Goal: Task Accomplishment & Management: Use online tool/utility

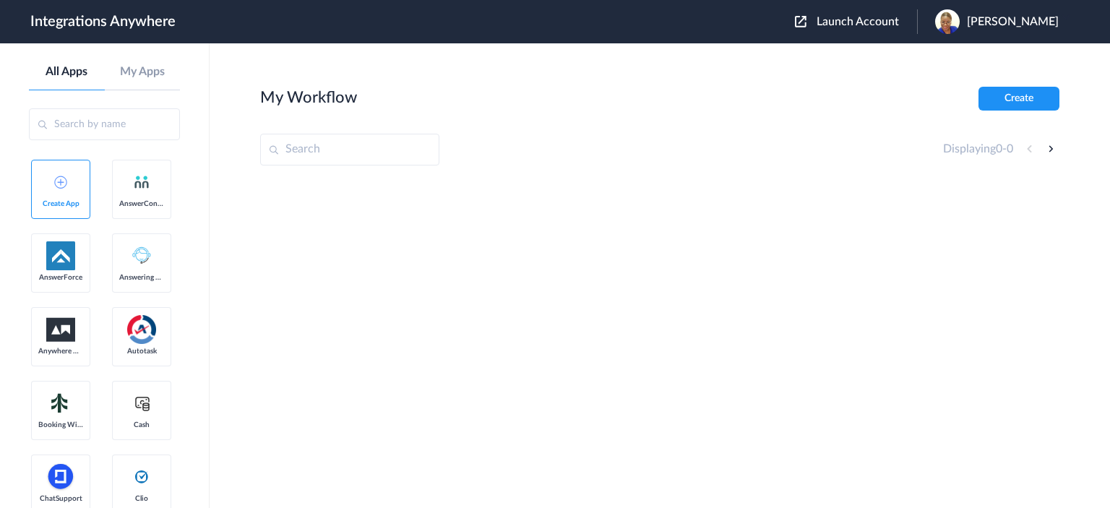
click at [105, 121] on input "text" at bounding box center [104, 124] width 151 height 32
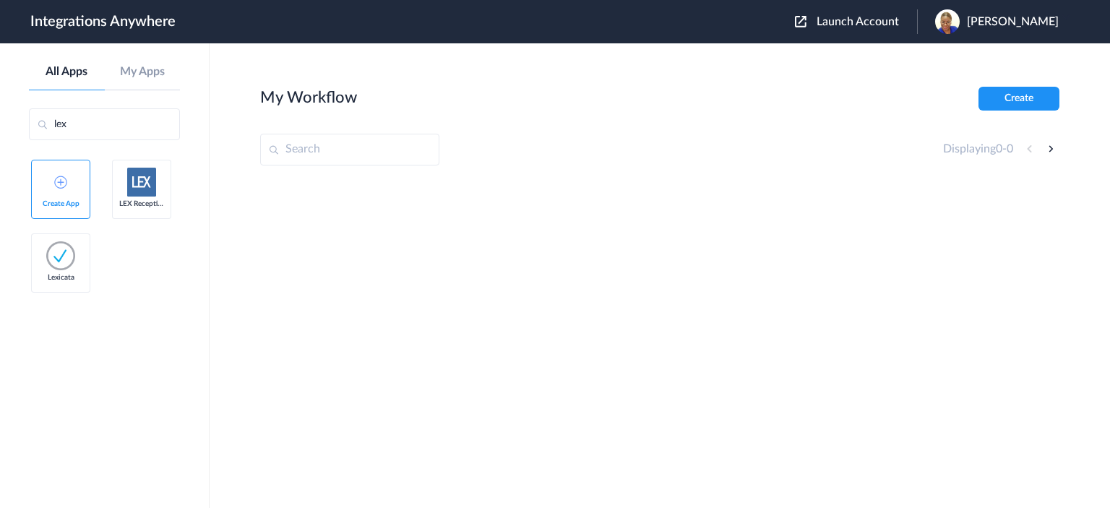
type input "lex"
click at [150, 197] on link "LEX Reception" at bounding box center [141, 189] width 59 height 59
click at [29, 356] on aside "All Apps My Apps lex Create App LEX Reception Lexicata" at bounding box center [105, 275] width 210 height 465
click at [171, 179] on ul "Create App LEX Reception Lexicata" at bounding box center [104, 233] width 151 height 147
click at [145, 185] on img at bounding box center [141, 182] width 29 height 29
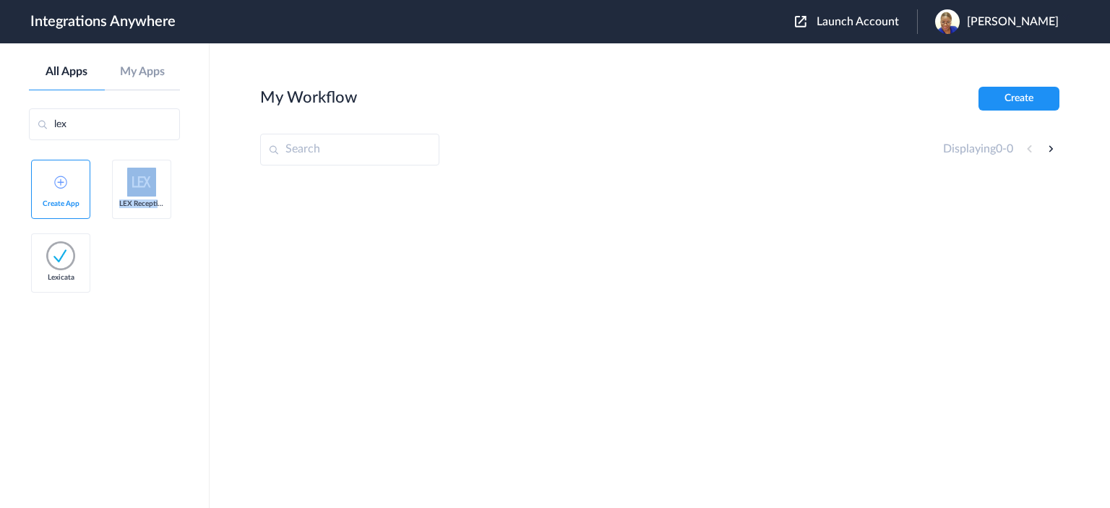
click at [146, 186] on img at bounding box center [141, 182] width 29 height 29
click at [445, 353] on div at bounding box center [659, 288] width 799 height 217
click at [146, 189] on img at bounding box center [141, 182] width 29 height 29
click at [147, 187] on img at bounding box center [141, 182] width 29 height 29
click at [114, 118] on input "lex" at bounding box center [104, 124] width 151 height 32
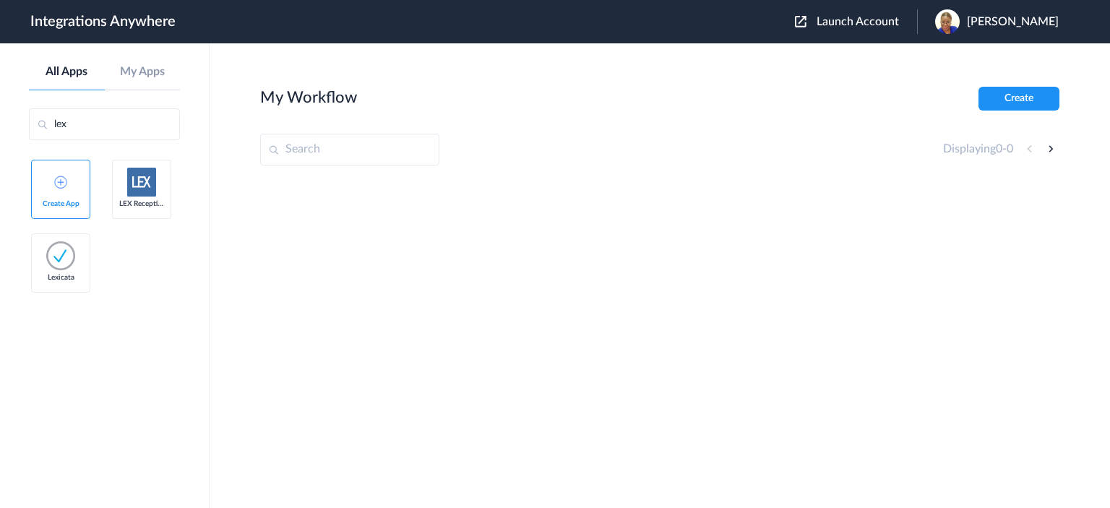
click at [145, 185] on img at bounding box center [141, 182] width 29 height 29
click at [864, 24] on span "Launch Account" at bounding box center [858, 22] width 82 height 12
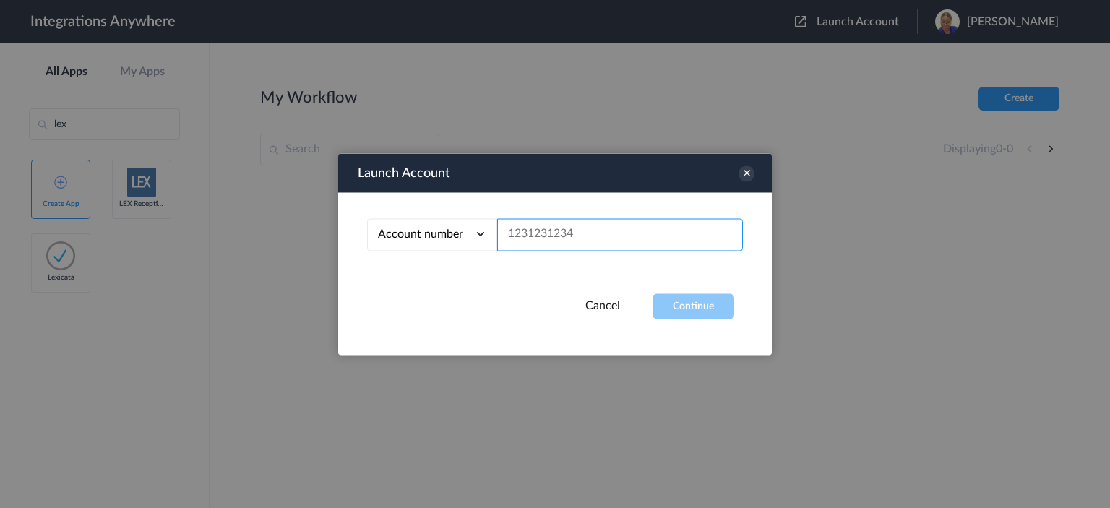
click at [604, 233] on input "text" at bounding box center [620, 234] width 246 height 33
paste input "https://my.distributedsource.com/crm#task/f31e0da0-31b1-4e6c-bf02-5cda23003284"
type input "https://my.distributedsource.com/crm#task/f31e0da0-31b1-4e6c-bf02-5cda23003284"
click at [599, 231] on input "text" at bounding box center [620, 234] width 246 height 33
paste input "1260000130"
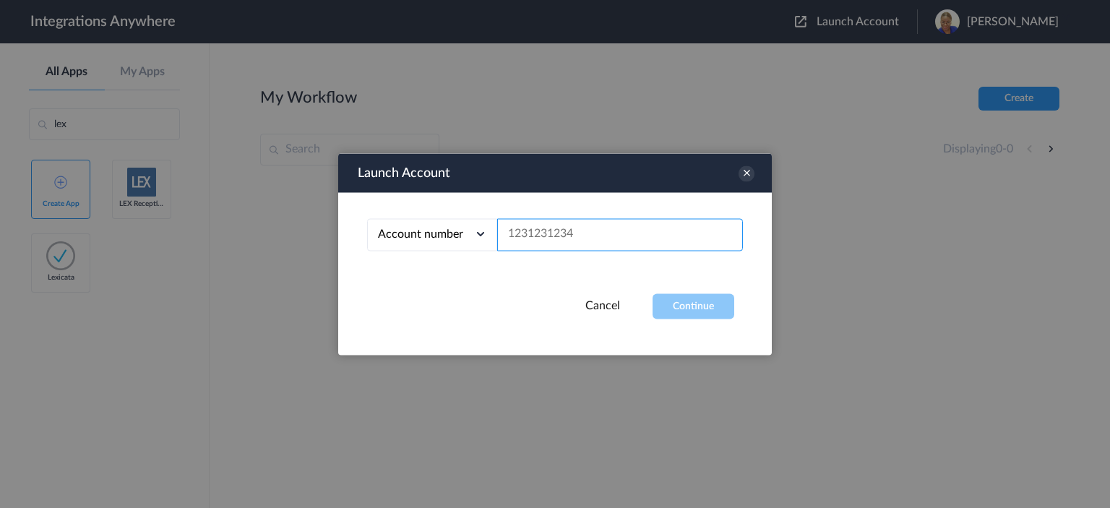
type input "1260000130"
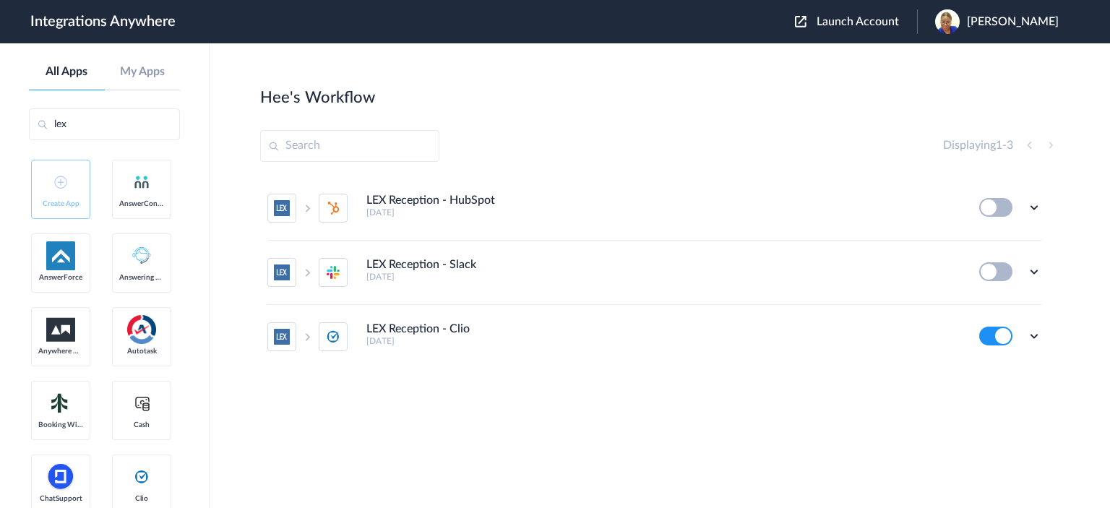
click at [404, 330] on h4 "LEX Reception - Clio" at bounding box center [417, 329] width 103 height 14
click at [1034, 338] on icon at bounding box center [1034, 336] width 14 height 14
click at [988, 273] on link "Task history" at bounding box center [992, 274] width 69 height 10
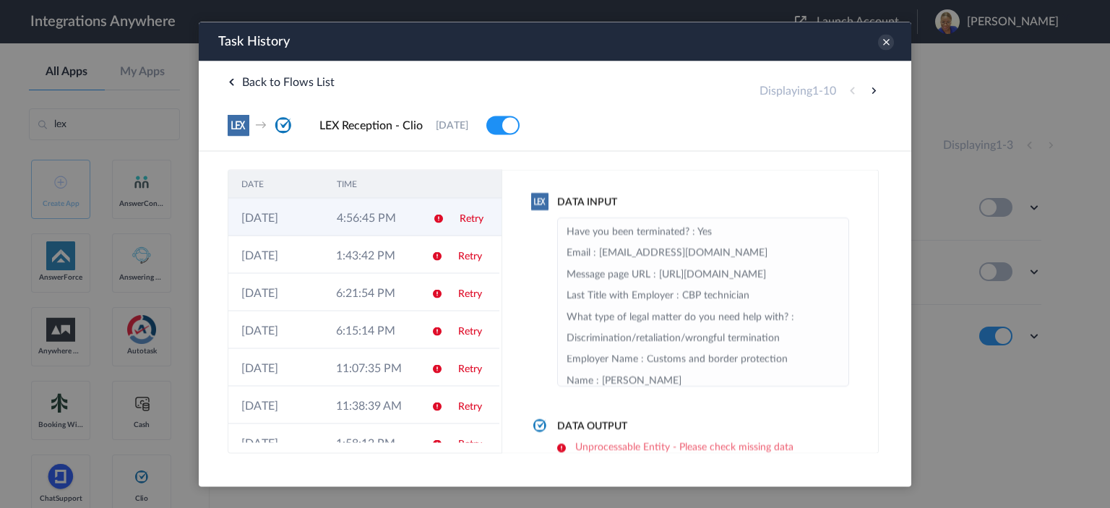
click at [369, 219] on td "4:56:45 PM" at bounding box center [371, 217] width 95 height 38
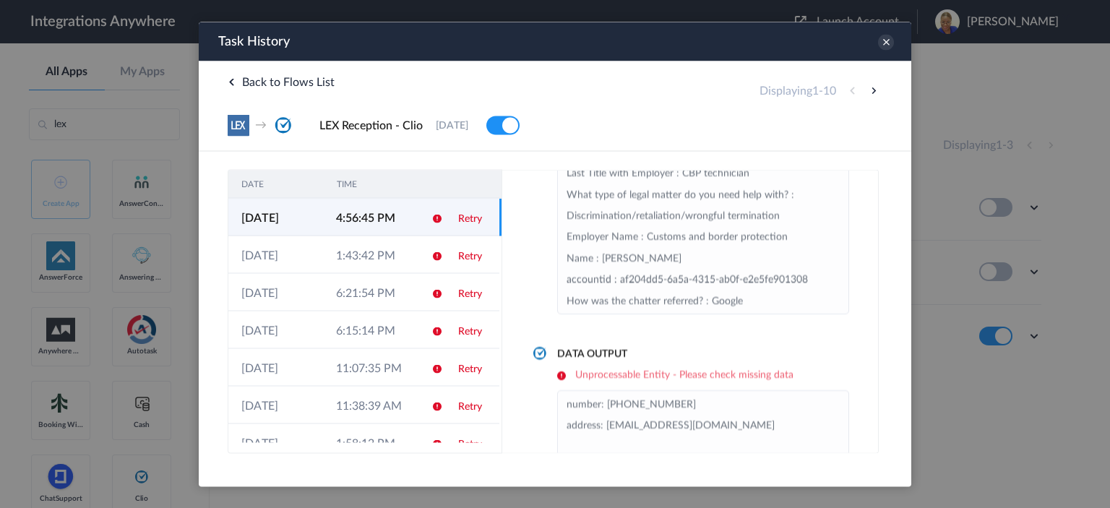
scroll to position [72, 0]
click at [886, 43] on icon at bounding box center [886, 42] width 16 height 16
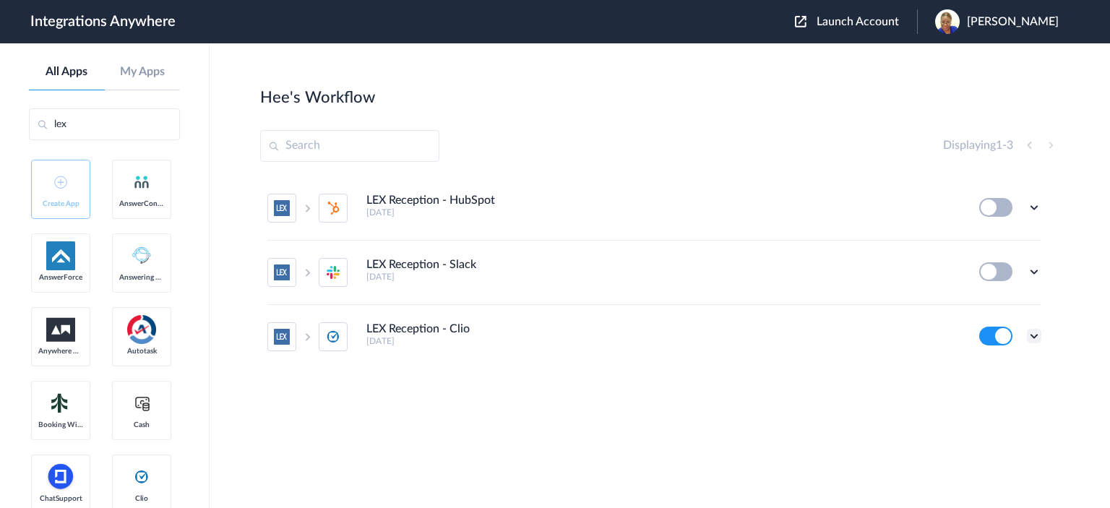
click at [1034, 335] on icon at bounding box center [1034, 336] width 14 height 14
click at [995, 272] on link "Task history" at bounding box center [992, 274] width 69 height 10
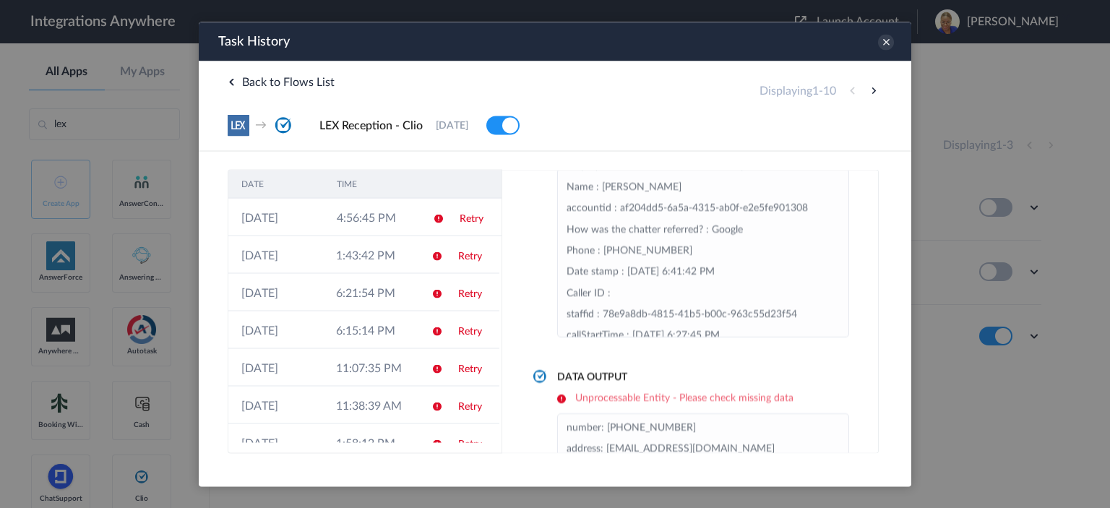
scroll to position [105, 0]
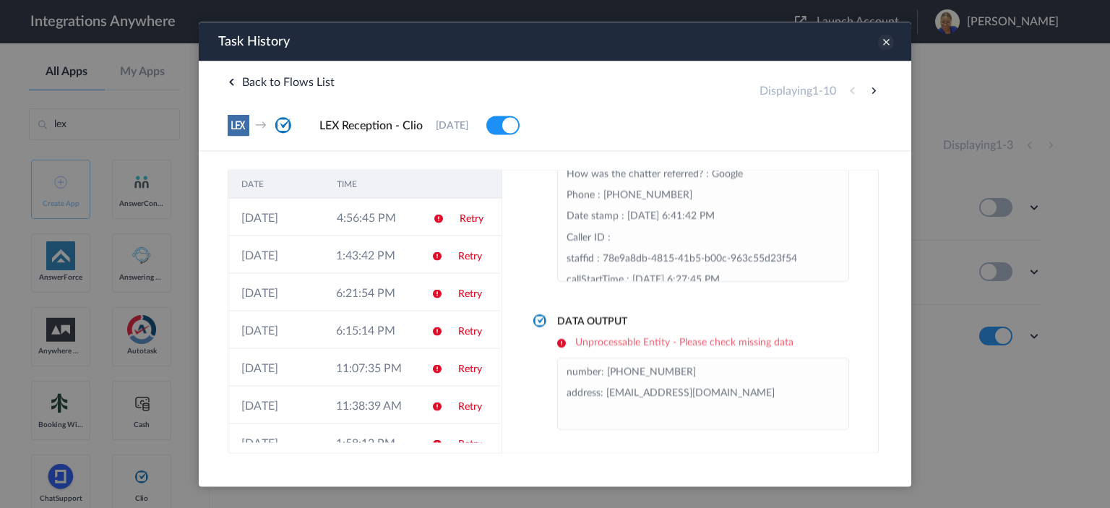
click at [883, 43] on icon at bounding box center [886, 42] width 16 height 16
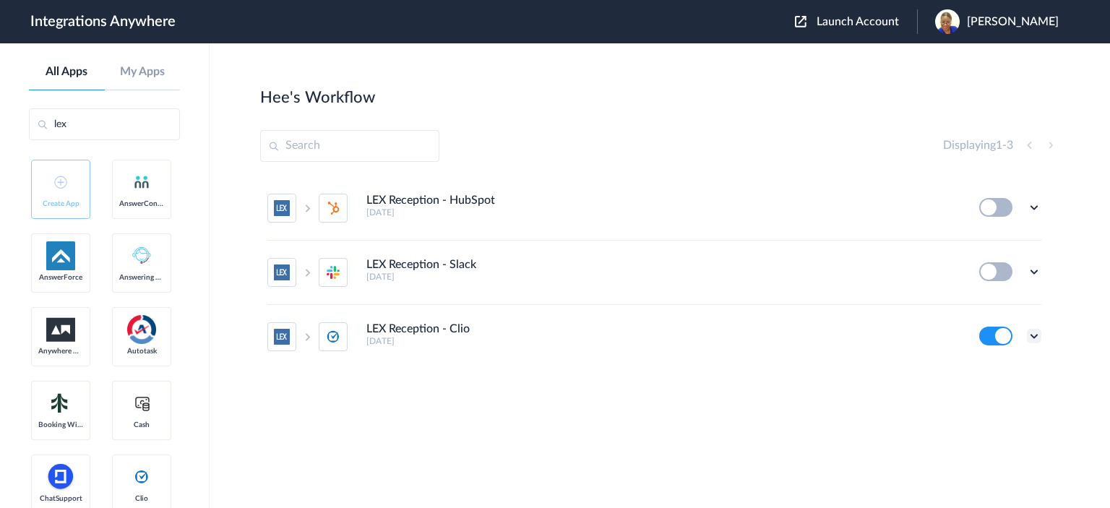
click at [1036, 338] on icon at bounding box center [1034, 336] width 14 height 14
click at [989, 249] on link "Edit" at bounding box center [975, 247] width 35 height 10
click at [1036, 335] on icon at bounding box center [1034, 336] width 14 height 14
click at [1001, 277] on link "Task history" at bounding box center [992, 274] width 69 height 10
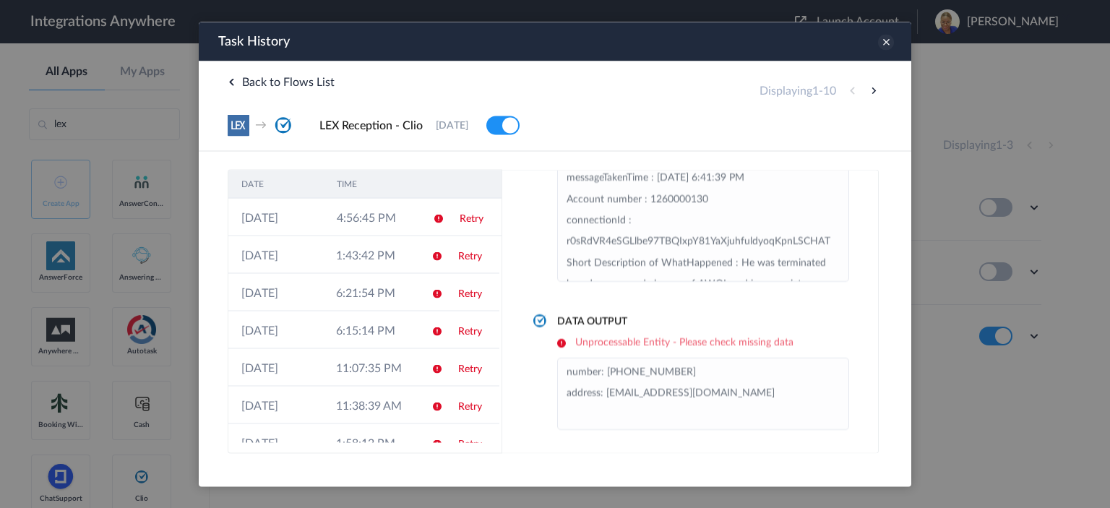
click at [882, 43] on icon at bounding box center [886, 42] width 16 height 16
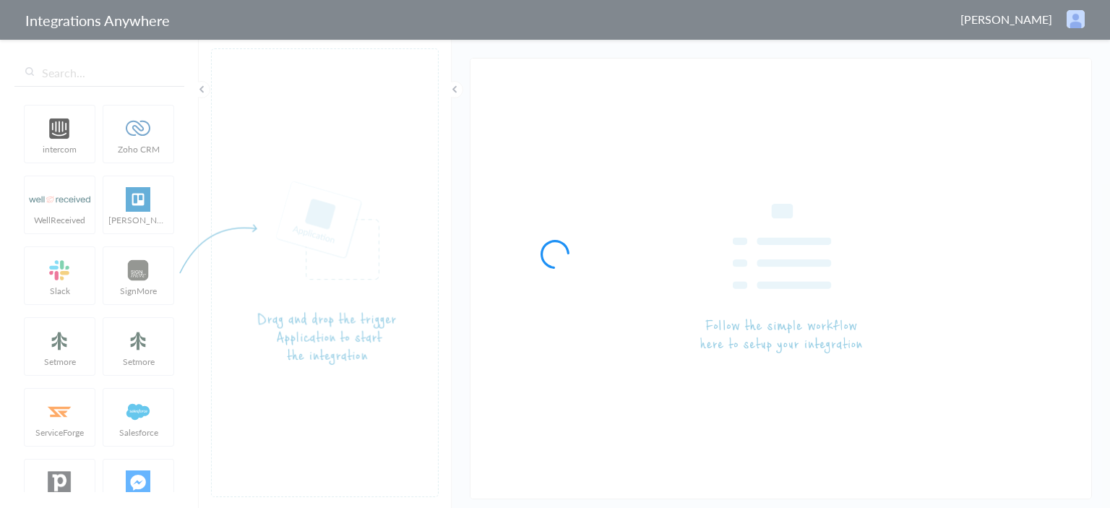
type input "LEX Reception - Clio"
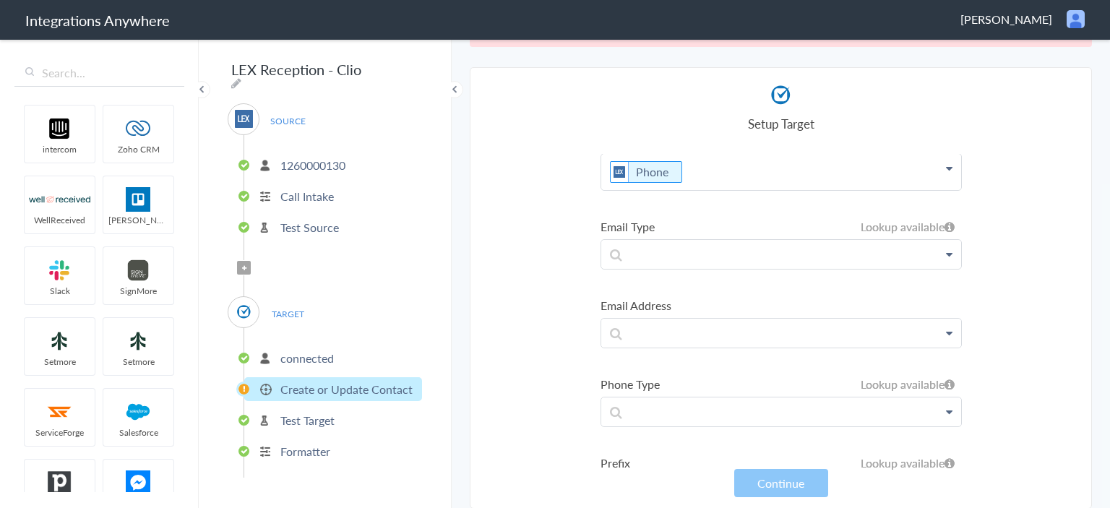
scroll to position [217, 0]
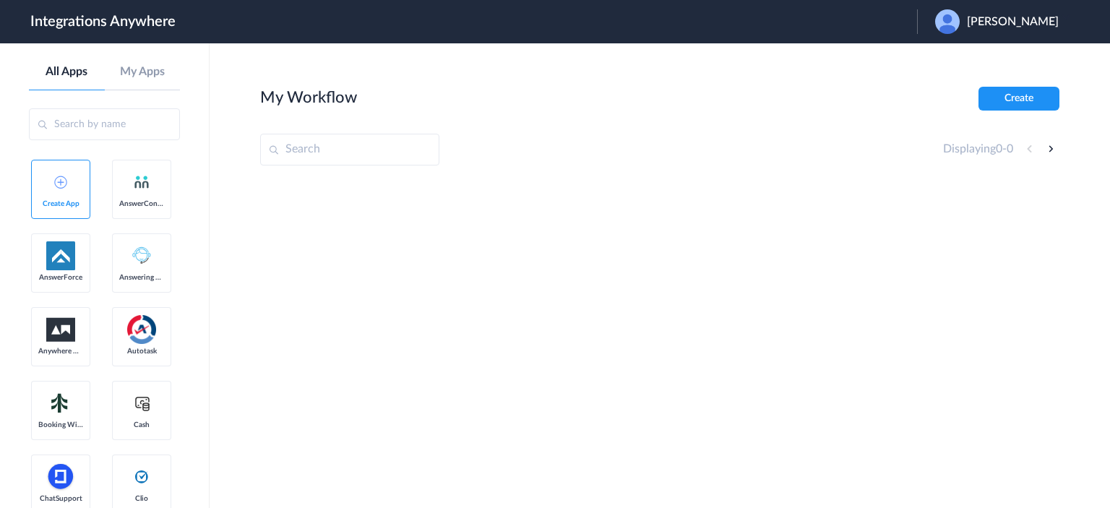
click at [320, 137] on input "text" at bounding box center [349, 150] width 179 height 32
click at [82, 126] on input "text" at bounding box center [104, 124] width 151 height 32
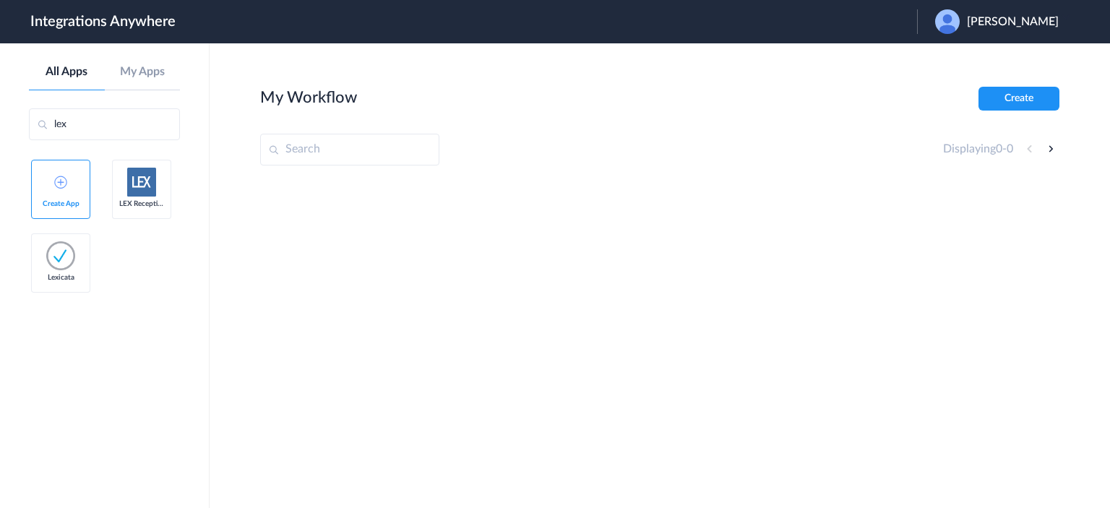
click at [146, 194] on img at bounding box center [141, 182] width 29 height 29
click at [147, 181] on img at bounding box center [141, 182] width 29 height 29
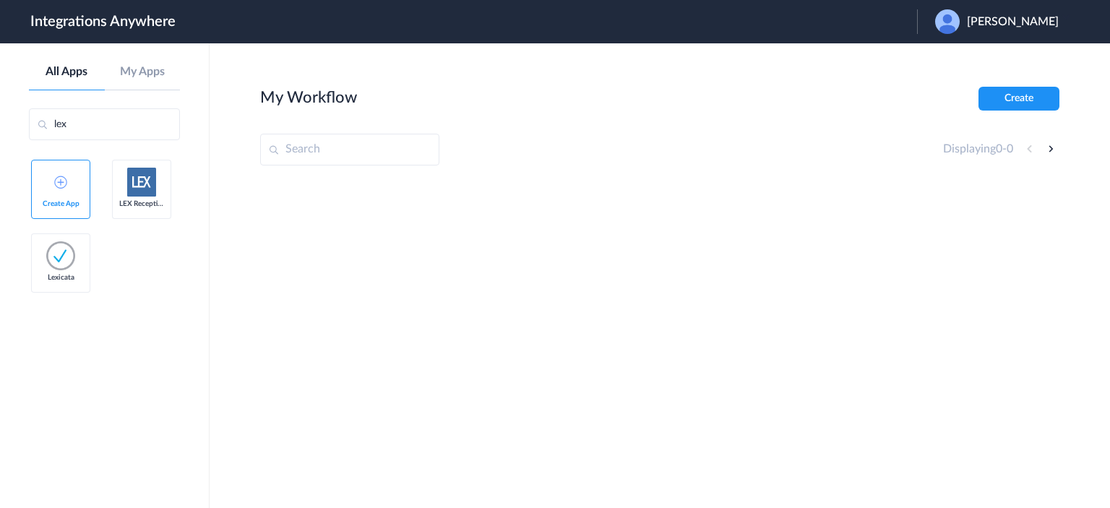
click at [126, 184] on link "LEX Reception" at bounding box center [141, 189] width 59 height 59
click at [124, 185] on link "LEX Reception" at bounding box center [141, 189] width 59 height 59
click at [153, 187] on img at bounding box center [141, 182] width 29 height 29
click at [151, 189] on img at bounding box center [141, 182] width 29 height 29
click at [156, 173] on link "LEX Reception" at bounding box center [141, 189] width 59 height 59
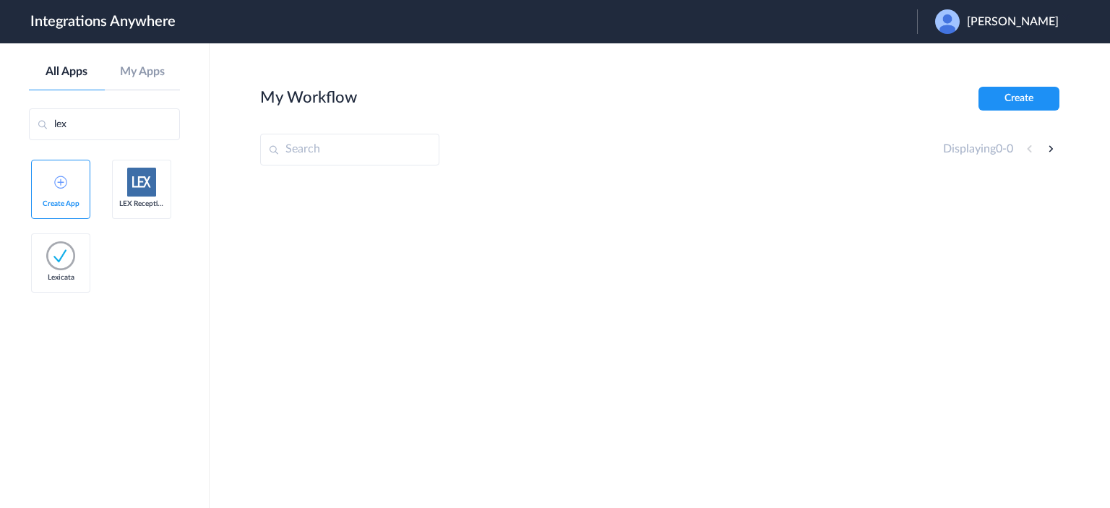
click at [163, 167] on link "LEX Reception" at bounding box center [141, 189] width 59 height 59
click at [161, 173] on link "LEX Reception" at bounding box center [141, 189] width 59 height 59
click at [147, 193] on img at bounding box center [141, 182] width 29 height 29
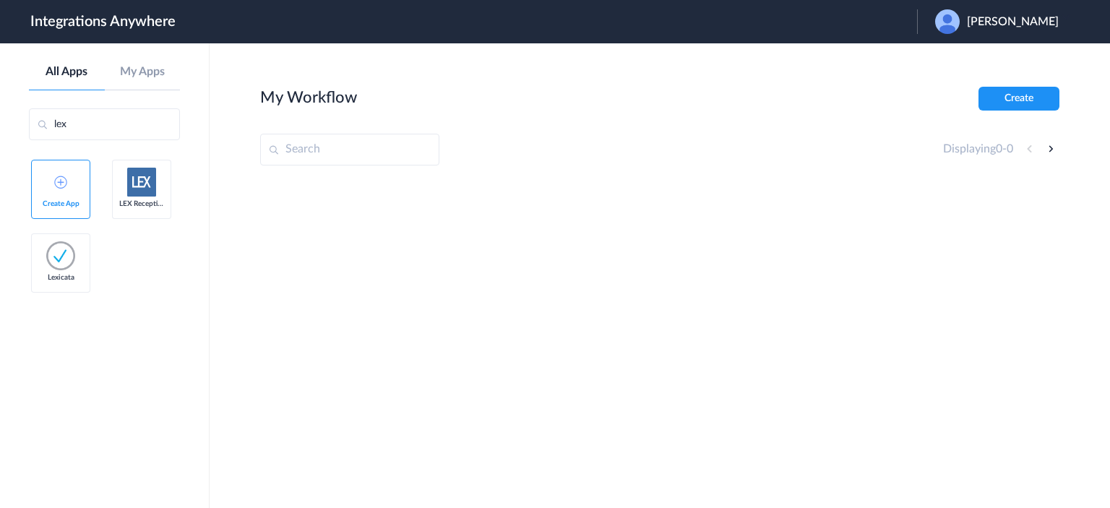
drag, startPoint x: 98, startPoint y: 123, endPoint x: 30, endPoint y: 123, distance: 68.7
click at [30, 123] on input "lex" at bounding box center [104, 124] width 151 height 32
type input "clio"
click at [154, 190] on link "Clio" at bounding box center [141, 189] width 59 height 59
click at [146, 184] on img at bounding box center [141, 181] width 17 height 17
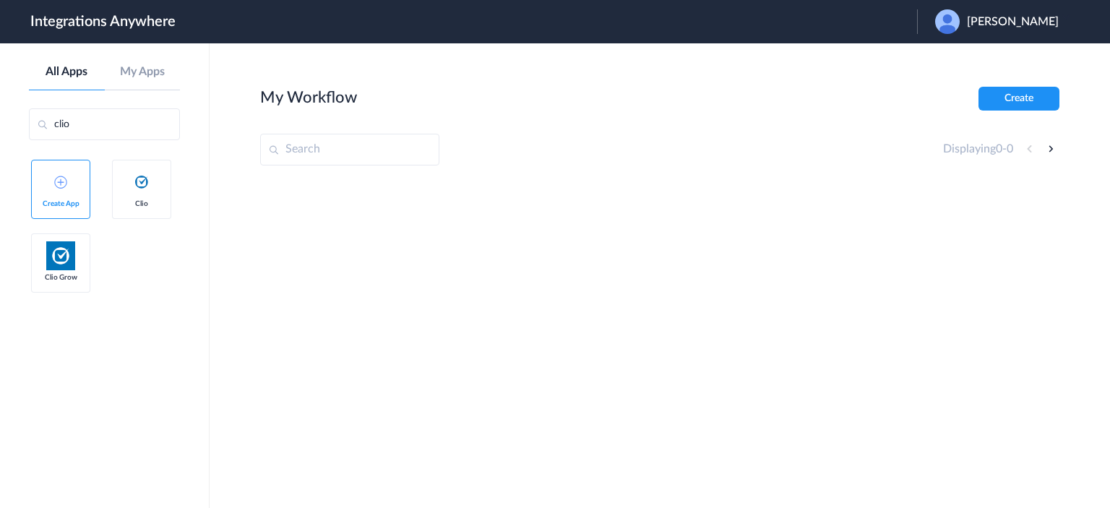
click at [145, 184] on img at bounding box center [141, 181] width 17 height 17
click at [497, 236] on div at bounding box center [659, 288] width 799 height 217
click at [494, 251] on div at bounding box center [659, 288] width 799 height 217
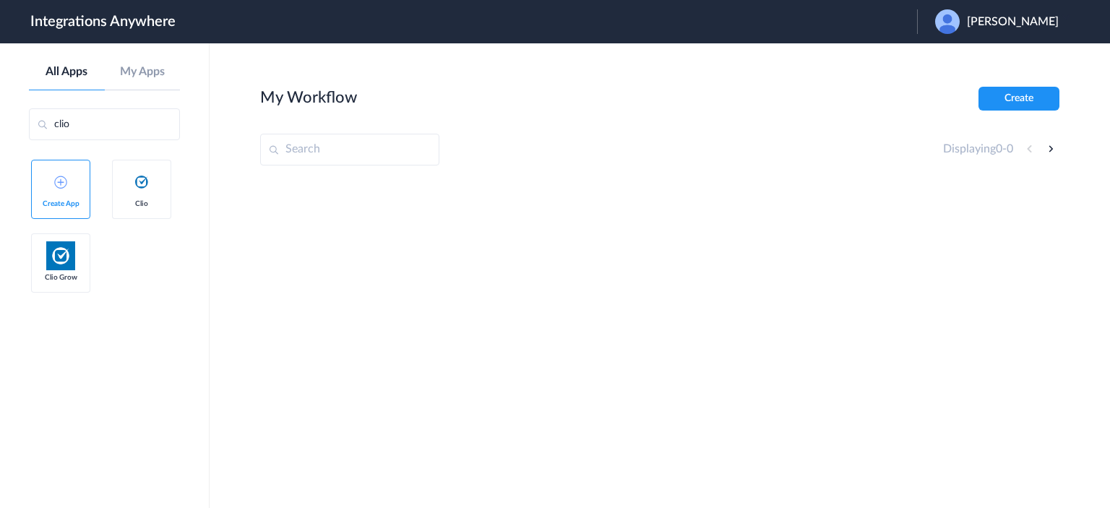
click at [491, 250] on div at bounding box center [659, 288] width 799 height 217
click at [489, 249] on div at bounding box center [659, 288] width 799 height 217
click at [490, 251] on div at bounding box center [659, 288] width 799 height 217
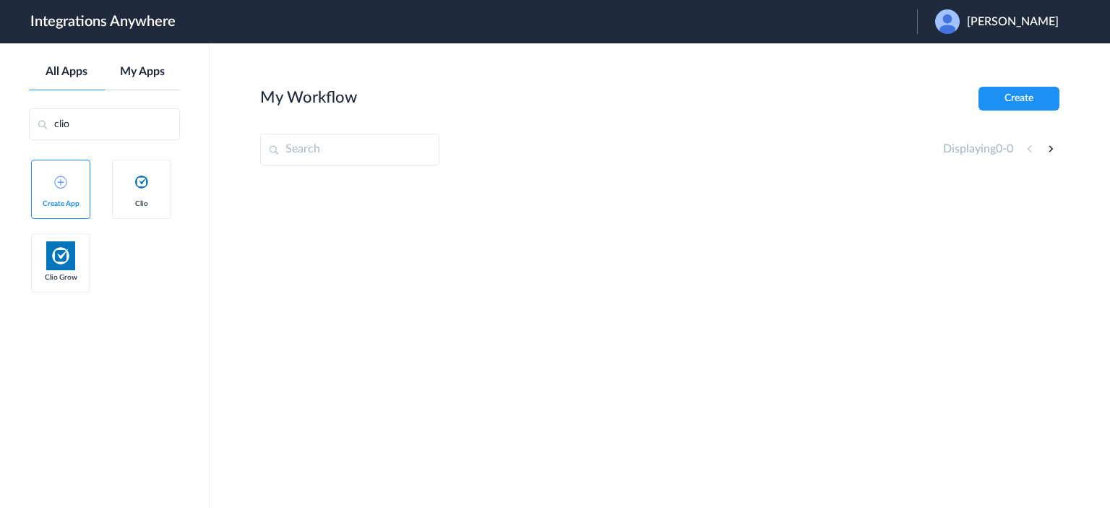
click at [160, 65] on link "My Apps" at bounding box center [143, 72] width 76 height 14
click at [101, 126] on input "text" at bounding box center [104, 124] width 151 height 32
type input "lex"
click at [1038, 20] on span "Hee Kim" at bounding box center [1013, 22] width 92 height 14
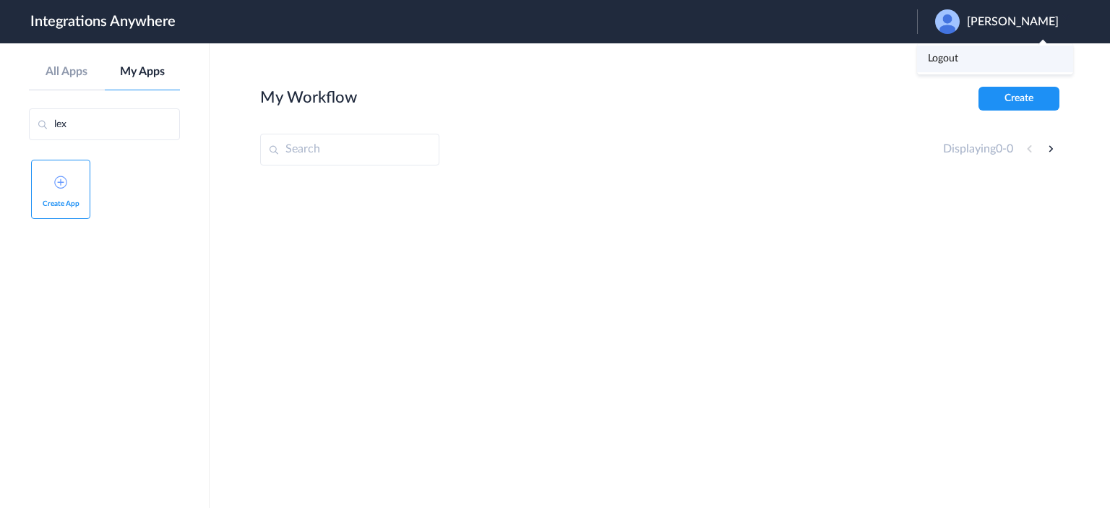
click at [958, 61] on link "Logout" at bounding box center [943, 58] width 30 height 10
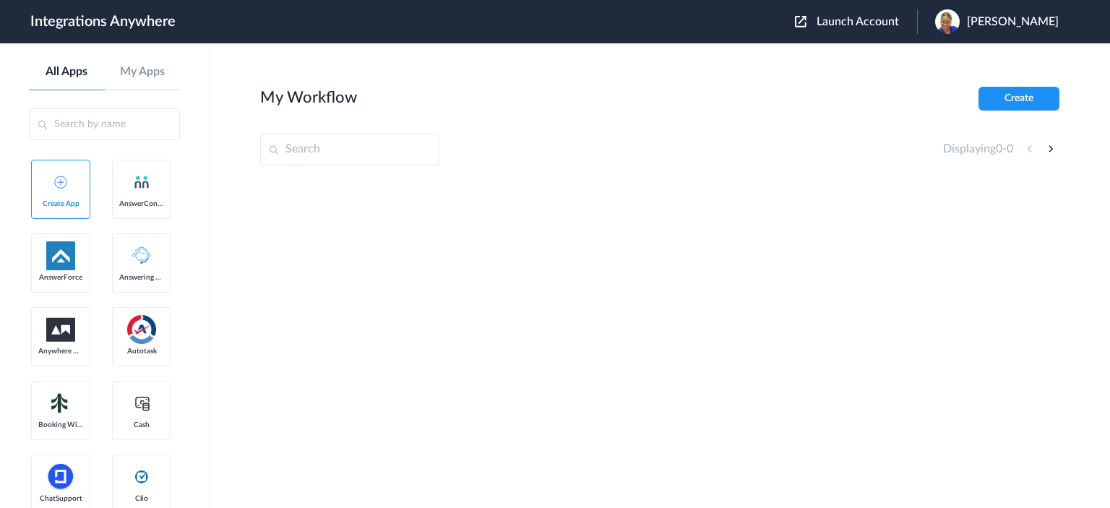
click at [862, 22] on span "Launch Account" at bounding box center [858, 22] width 82 height 12
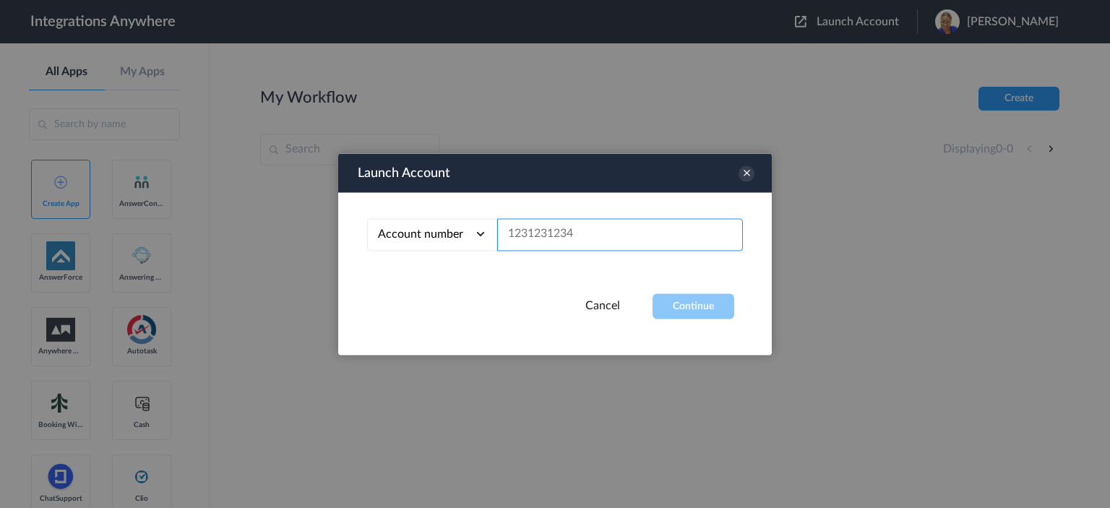
click at [570, 236] on input "text" at bounding box center [620, 234] width 246 height 33
paste input "1260000130"
type input "1260000130"
click at [673, 309] on button "Continue" at bounding box center [694, 305] width 82 height 25
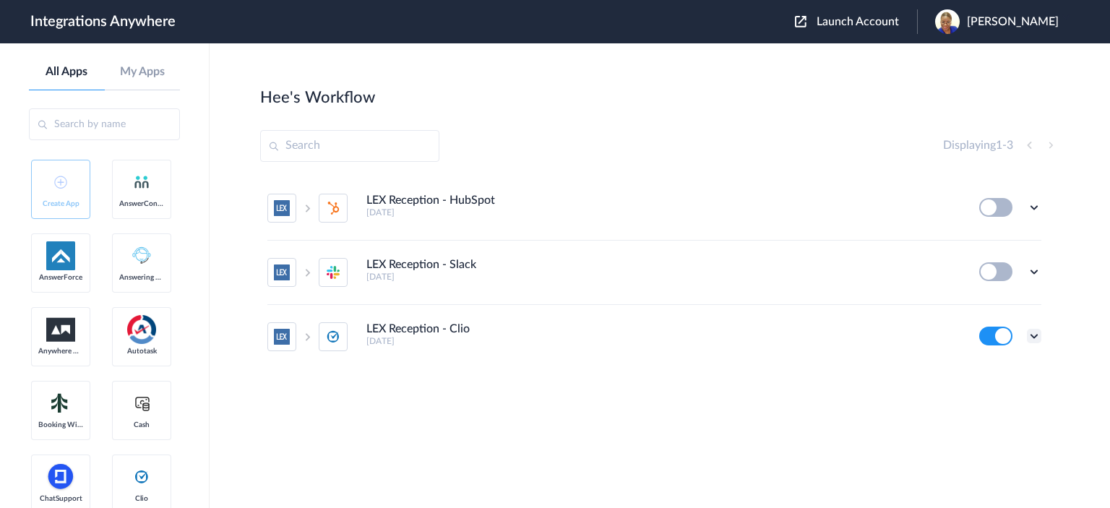
click at [1036, 329] on icon at bounding box center [1034, 336] width 14 height 14
click at [986, 272] on link "Task history" at bounding box center [992, 274] width 69 height 10
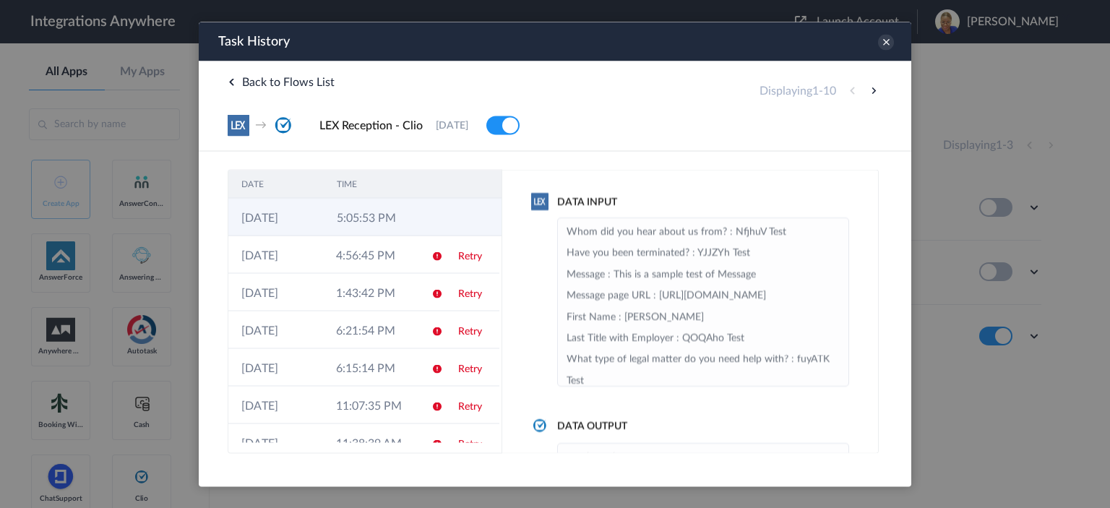
click at [341, 219] on td "5:05:53 PM" at bounding box center [371, 217] width 95 height 38
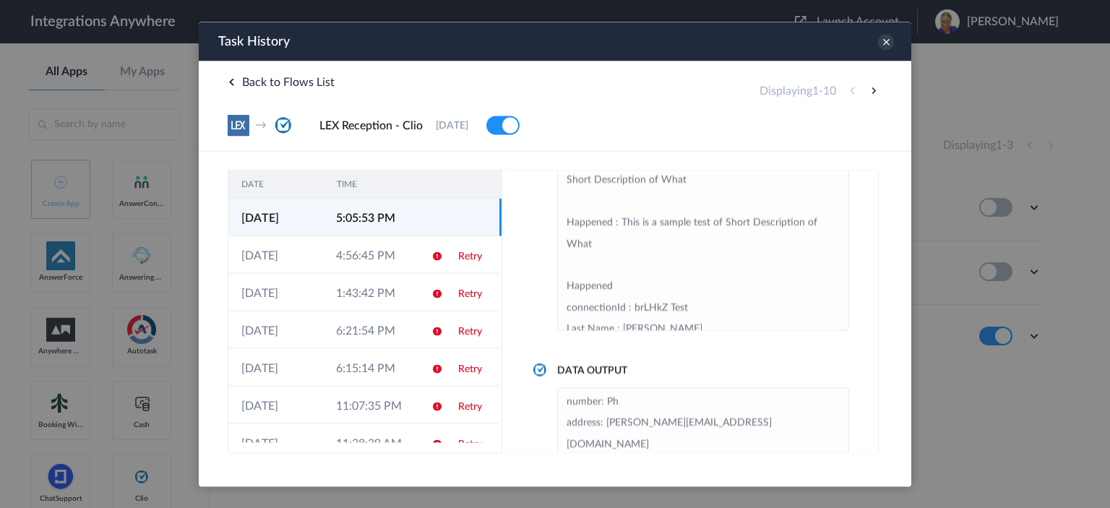
scroll to position [128, 0]
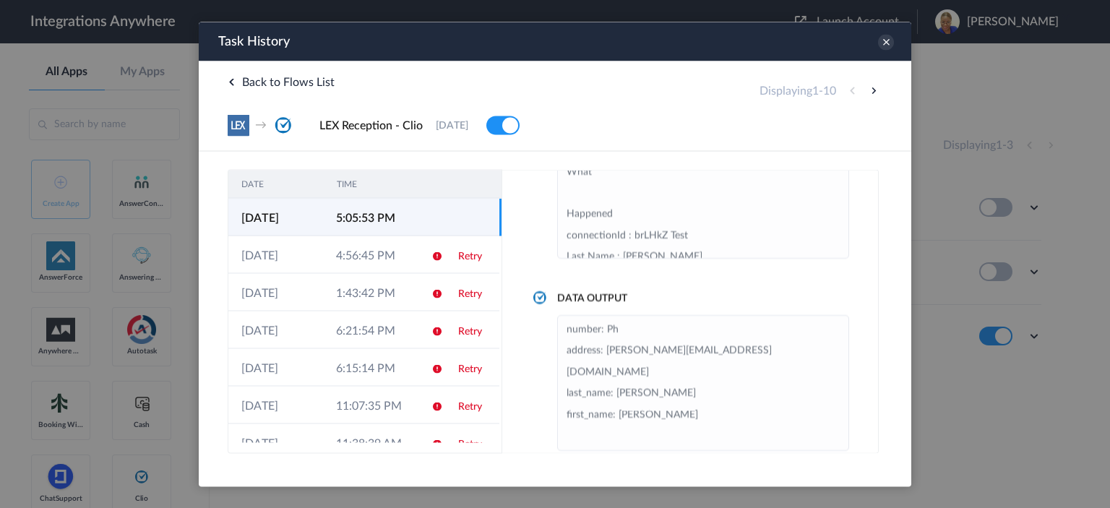
click at [7, 382] on div at bounding box center [555, 254] width 1110 height 508
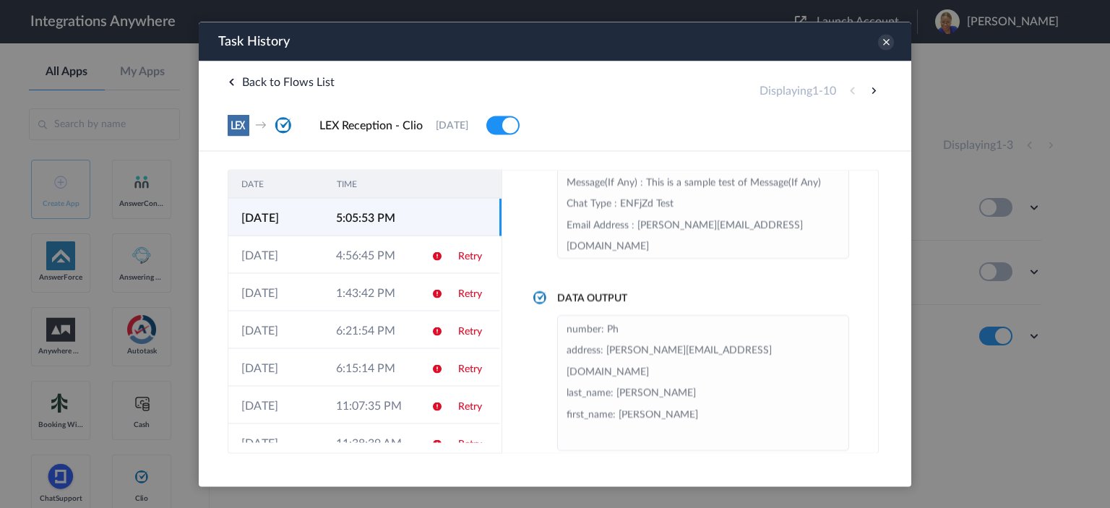
scroll to position [646, 0]
click at [885, 39] on icon at bounding box center [886, 42] width 16 height 16
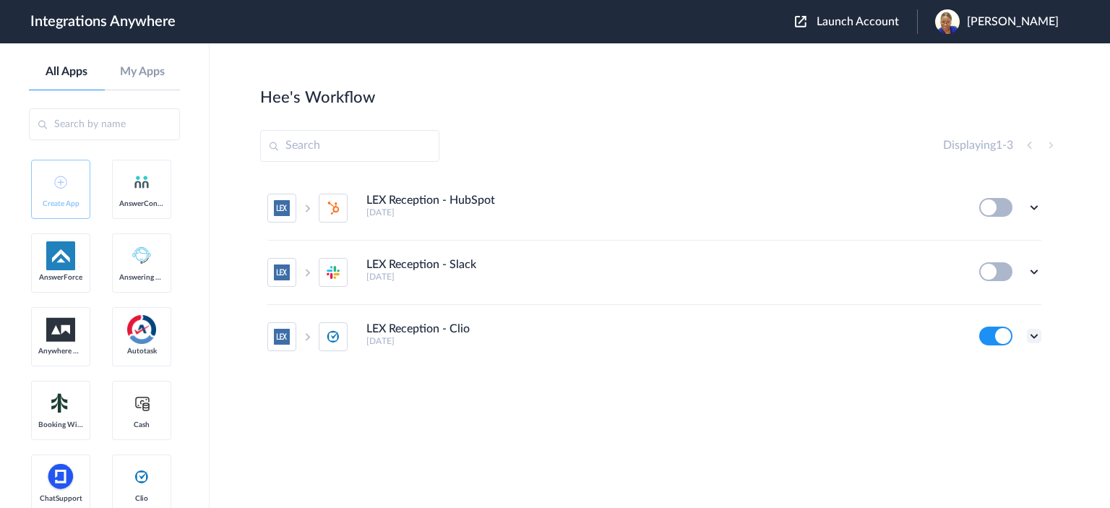
click at [1031, 334] on icon at bounding box center [1034, 336] width 14 height 14
click at [995, 274] on link "Task history" at bounding box center [992, 274] width 69 height 10
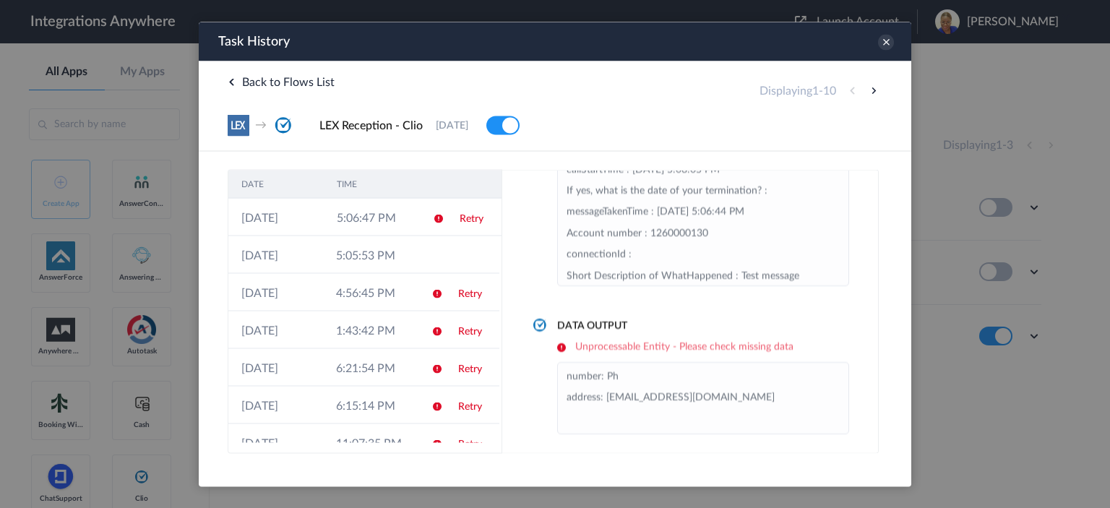
scroll to position [105, 0]
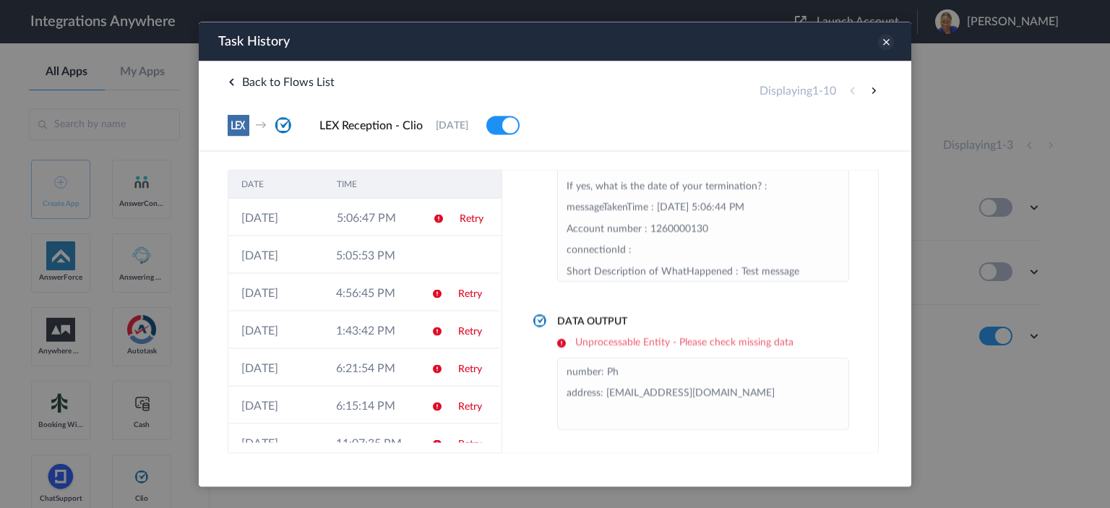
click at [884, 40] on icon at bounding box center [886, 42] width 16 height 16
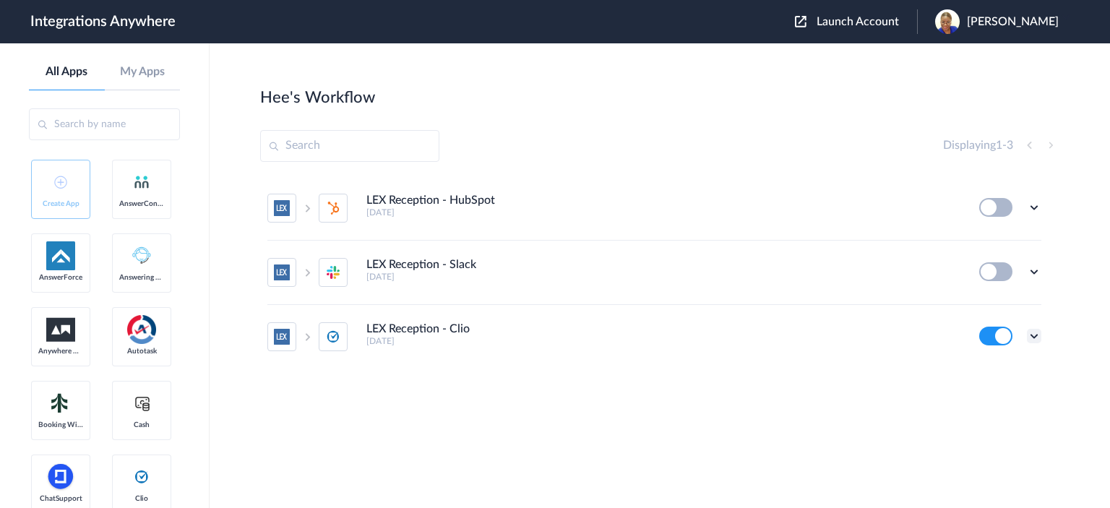
click at [1037, 335] on icon at bounding box center [1034, 336] width 14 height 14
click at [997, 271] on link "Task history" at bounding box center [992, 274] width 69 height 10
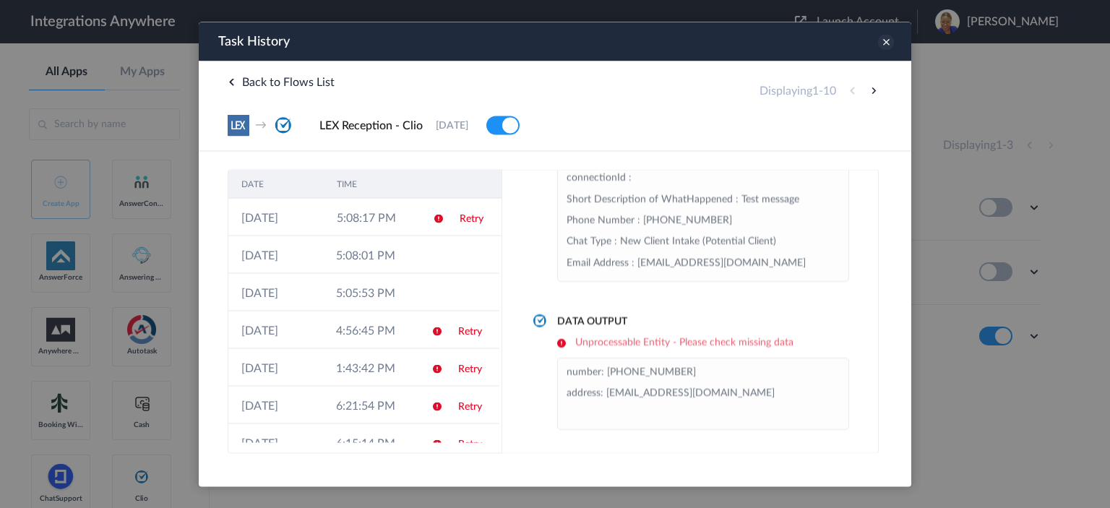
click at [889, 38] on icon at bounding box center [886, 42] width 16 height 16
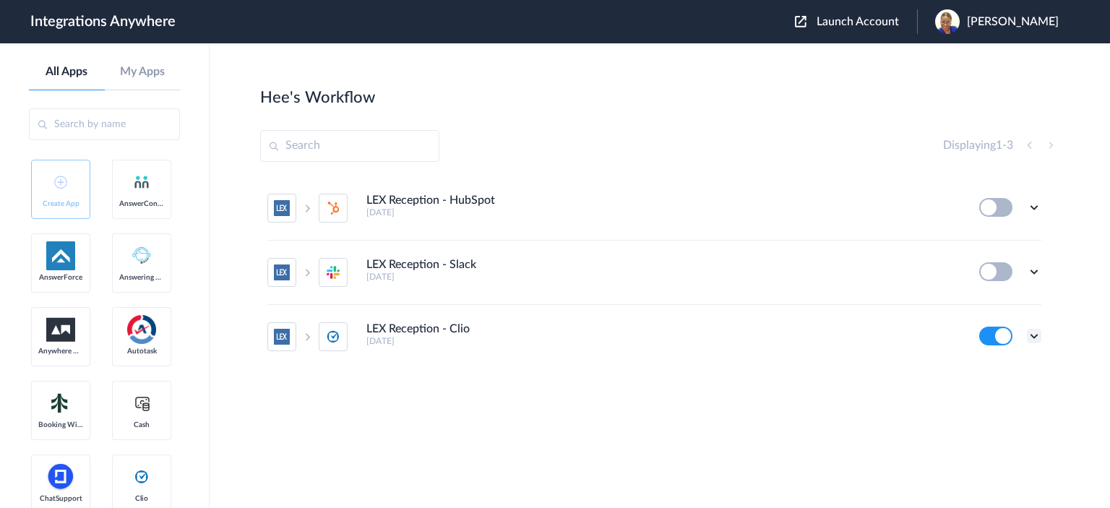
click at [1034, 332] on icon at bounding box center [1034, 336] width 14 height 14
click at [992, 274] on link "Task history" at bounding box center [992, 274] width 69 height 10
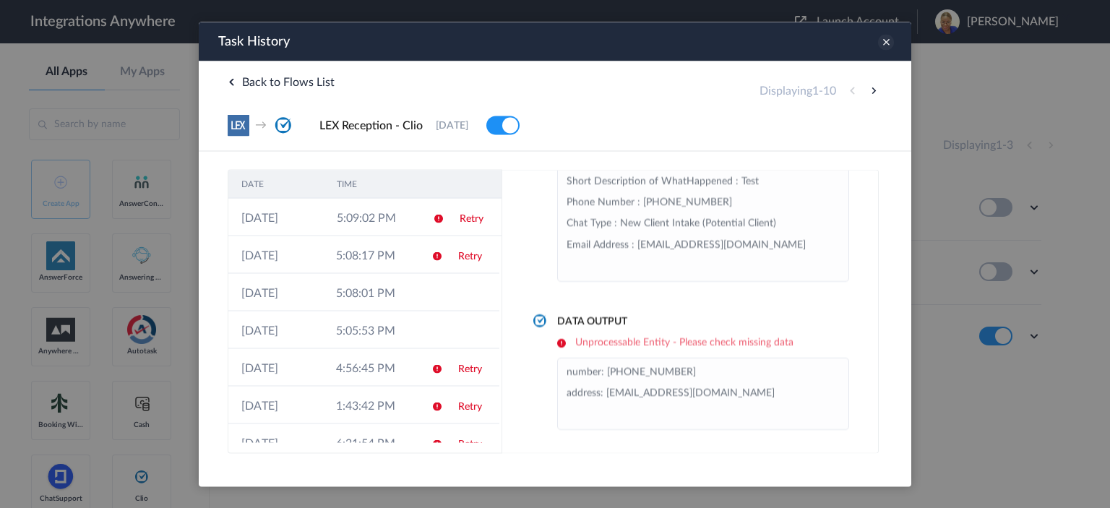
click at [886, 40] on icon at bounding box center [886, 42] width 16 height 16
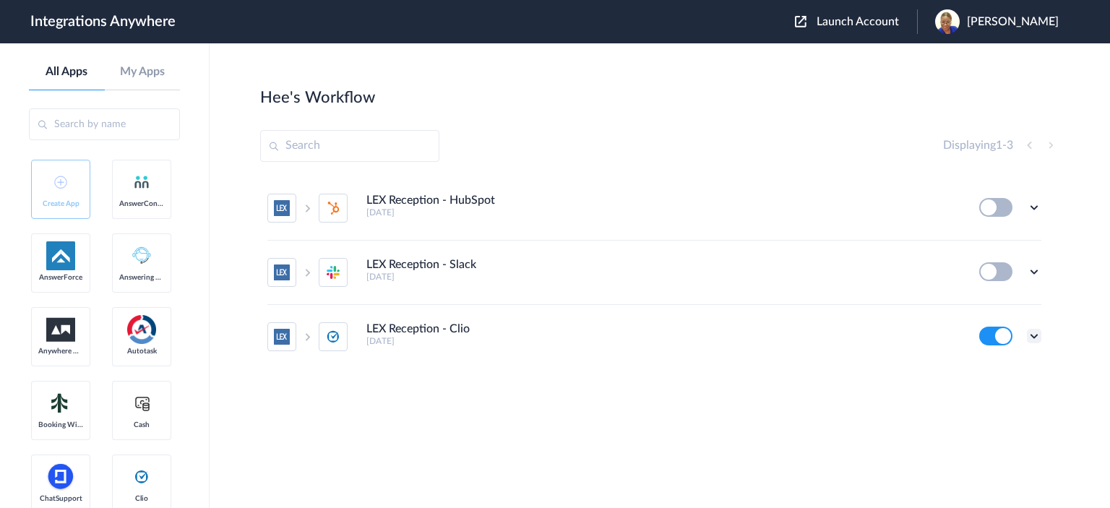
click at [1036, 335] on icon at bounding box center [1034, 336] width 14 height 14
click at [1042, 450] on section "Hee's Workflow Create Displaying 1 - 3 LEX Reception - HubSpot 9 months ago Edi…" at bounding box center [659, 319] width 799 height 465
click at [1034, 338] on icon at bounding box center [1034, 336] width 14 height 14
click at [984, 246] on link "Edit" at bounding box center [975, 247] width 35 height 10
click at [1032, 208] on icon at bounding box center [1034, 207] width 14 height 14
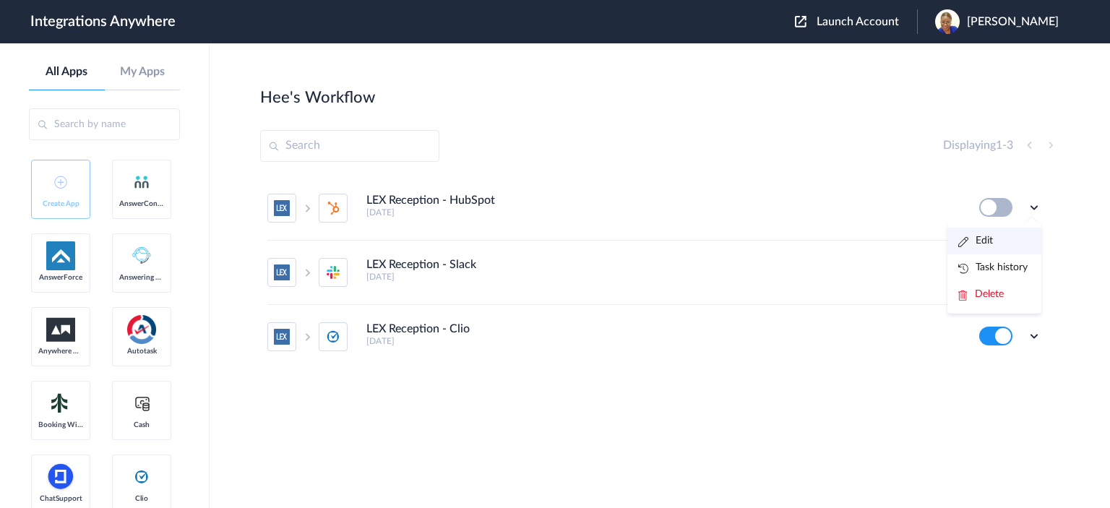
click at [991, 244] on link "Edit" at bounding box center [975, 241] width 35 height 10
click at [1037, 272] on icon at bounding box center [1034, 272] width 14 height 14
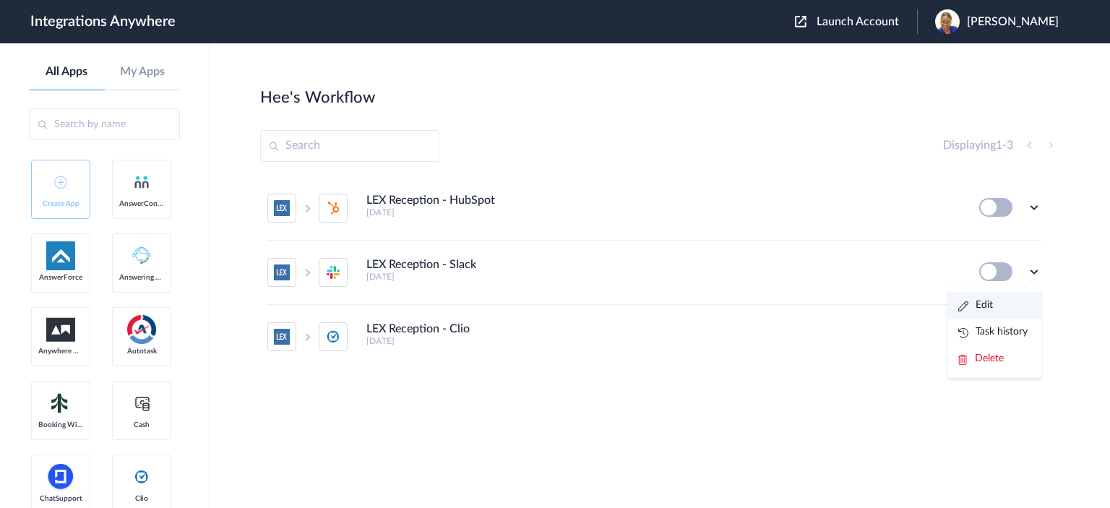
click at [995, 300] on li "Edit" at bounding box center [995, 305] width 94 height 27
click at [1034, 339] on icon at bounding box center [1034, 336] width 14 height 14
click at [983, 274] on link "Task history" at bounding box center [992, 274] width 69 height 10
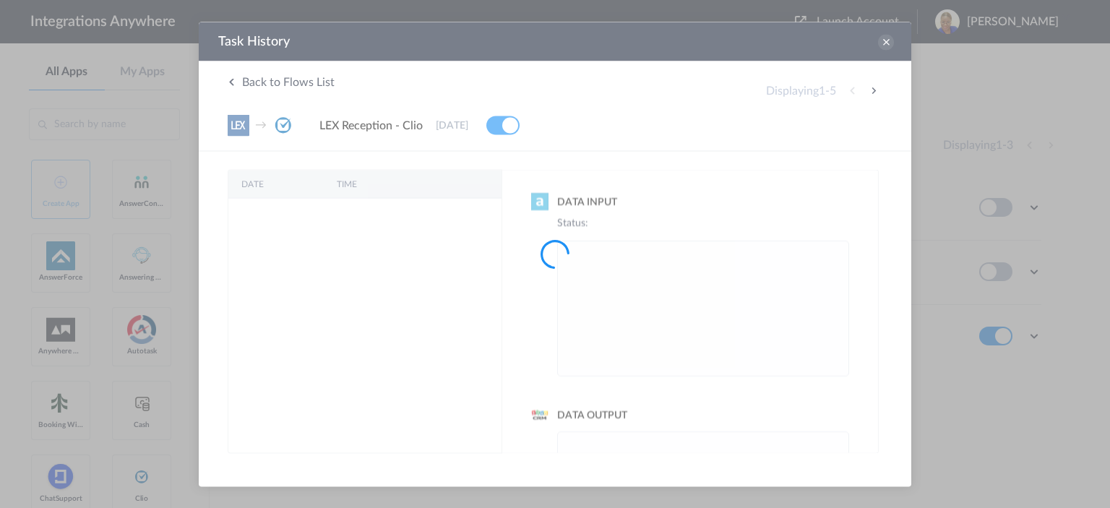
scroll to position [0, 0]
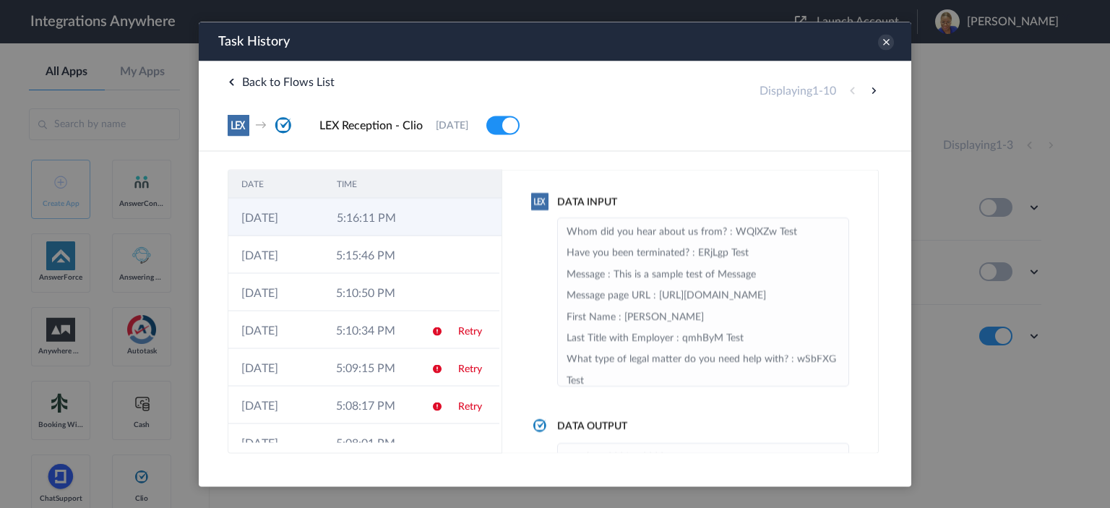
click at [447, 220] on td at bounding box center [474, 217] width 55 height 38
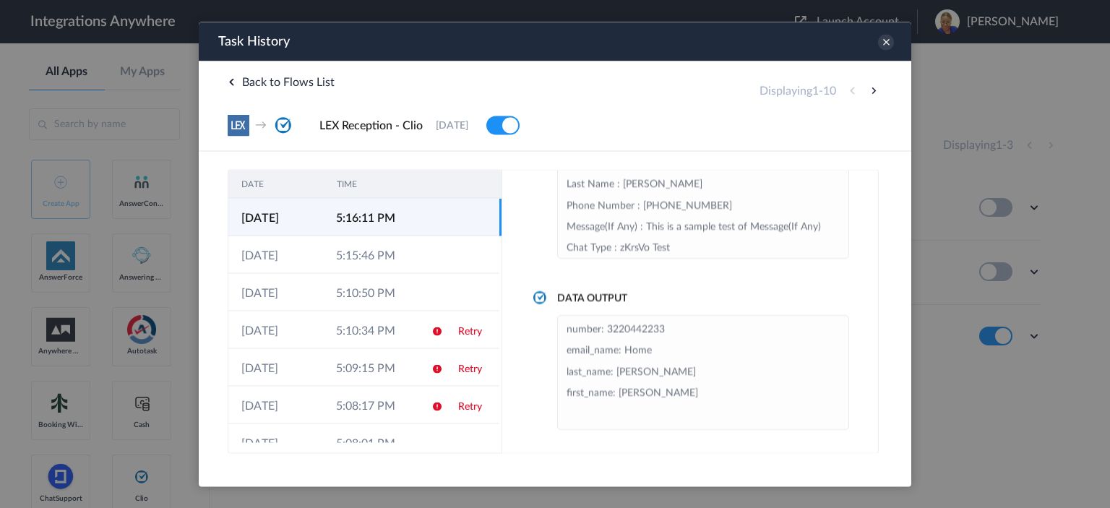
scroll to position [56, 0]
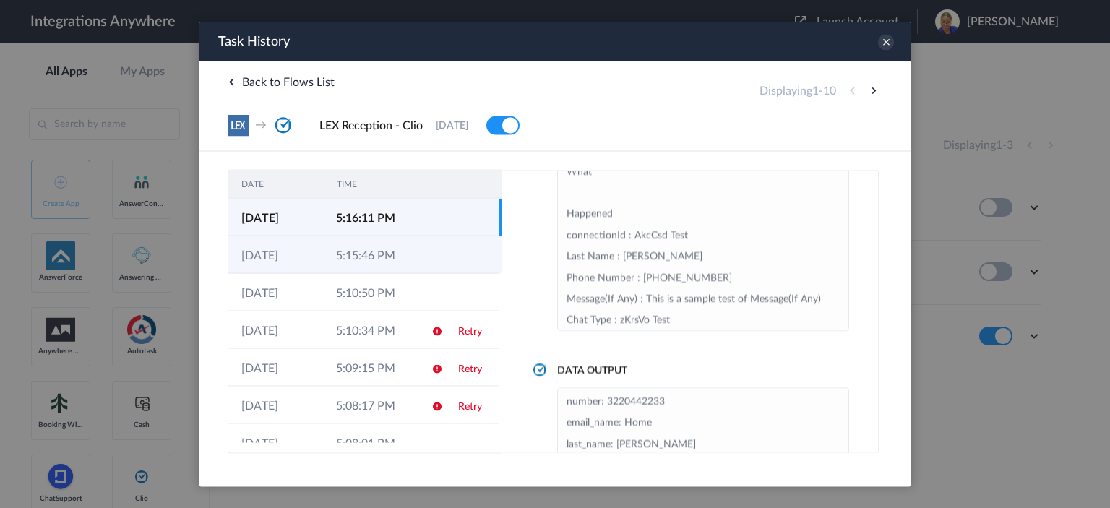
click at [431, 252] on icon at bounding box center [437, 256] width 12 height 12
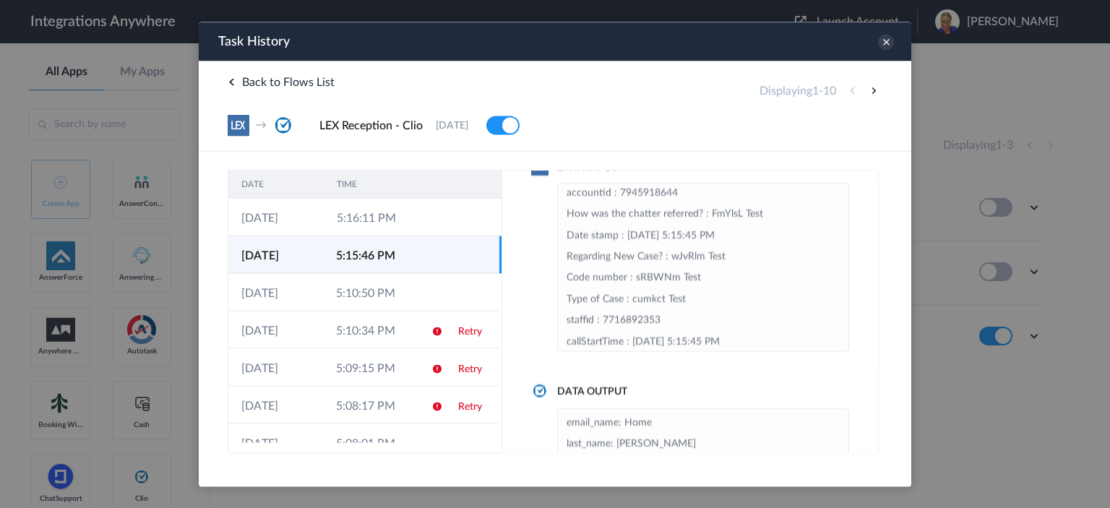
scroll to position [107, 0]
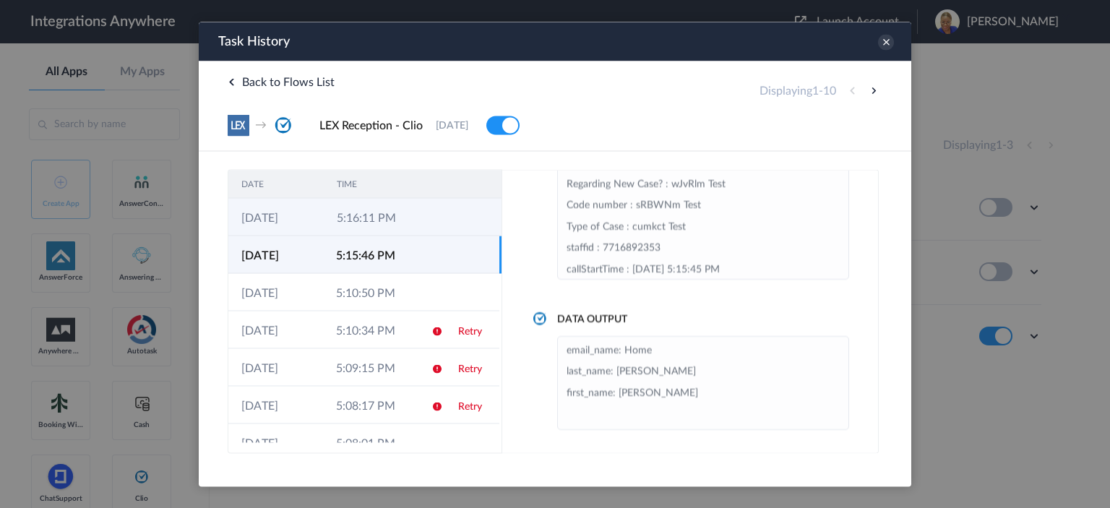
click at [436, 214] on icon at bounding box center [439, 218] width 12 height 12
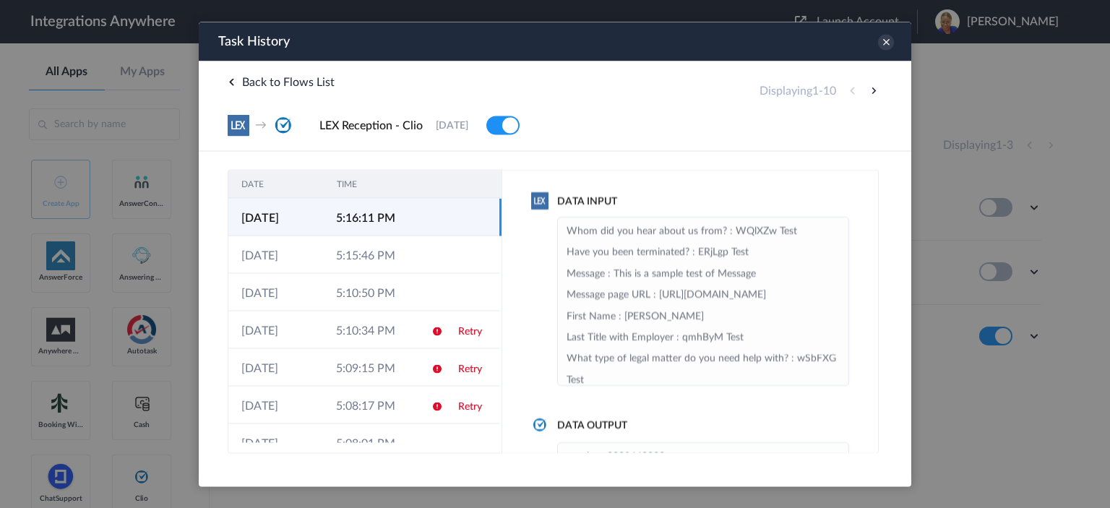
scroll to position [0, 0]
drag, startPoint x: 889, startPoint y: 49, endPoint x: 896, endPoint y: 63, distance: 15.5
click at [889, 48] on div "Task History" at bounding box center [555, 41] width 713 height 39
click at [885, 38] on icon at bounding box center [886, 42] width 16 height 16
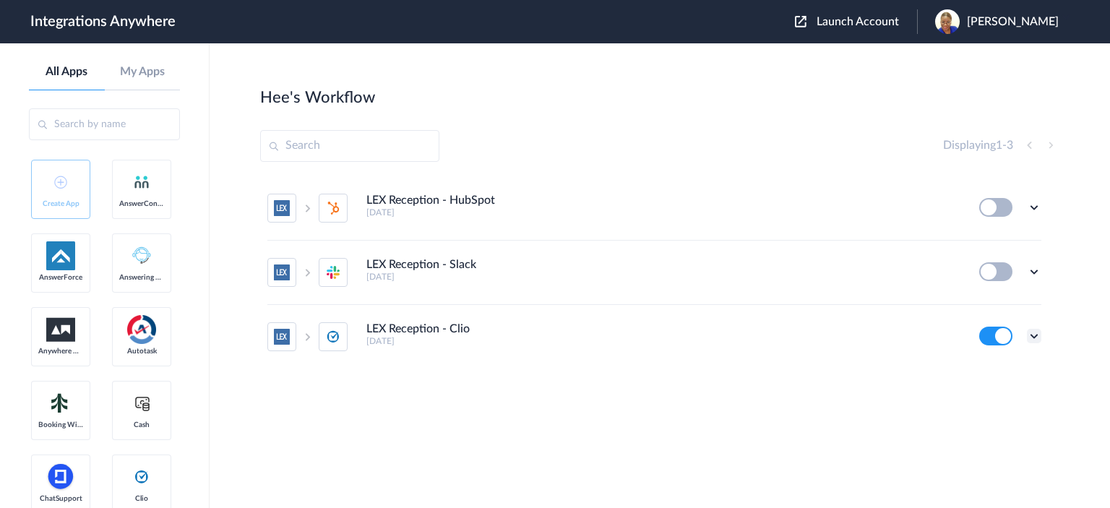
click at [1037, 338] on icon at bounding box center [1034, 336] width 14 height 14
click at [984, 274] on link "Task history" at bounding box center [992, 274] width 69 height 10
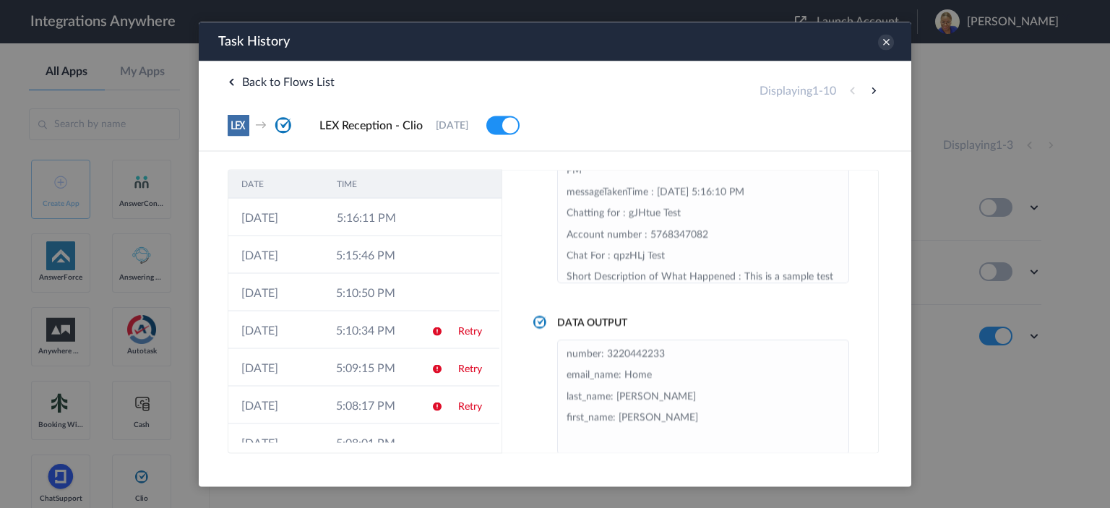
scroll to position [128, 0]
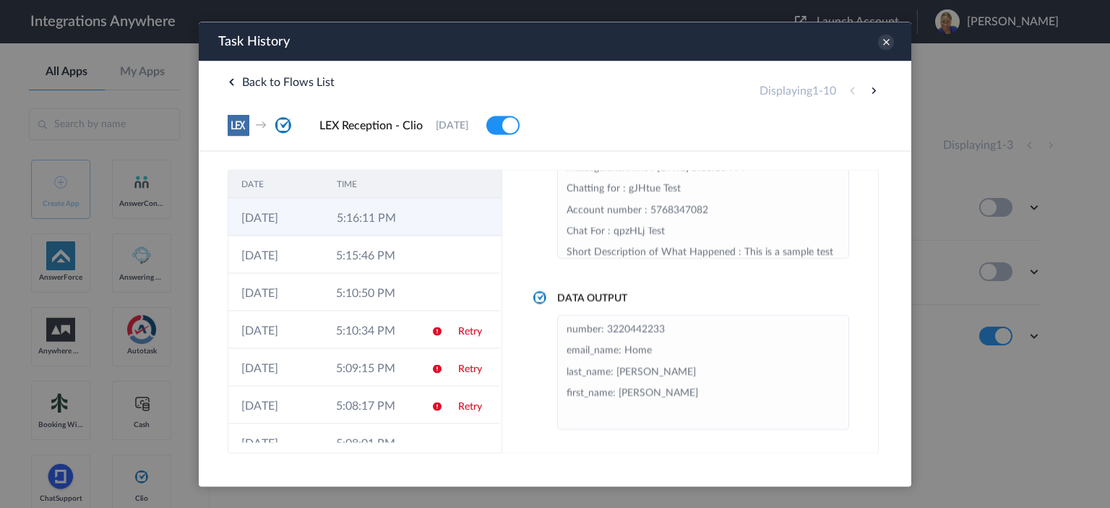
click at [407, 219] on td "5:16:11 PM" at bounding box center [371, 217] width 95 height 38
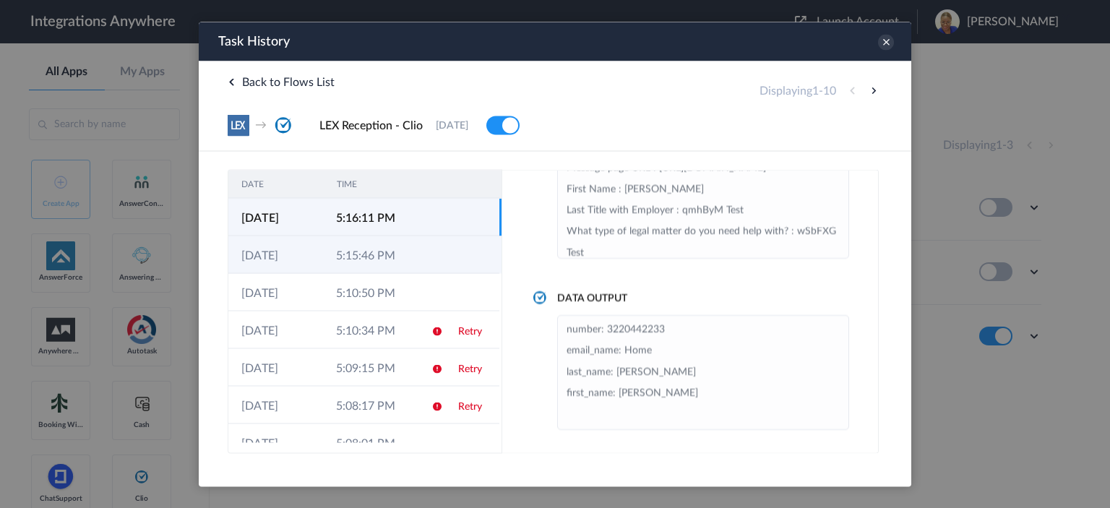
click at [395, 255] on td "5:15:46 PM" at bounding box center [370, 255] width 95 height 38
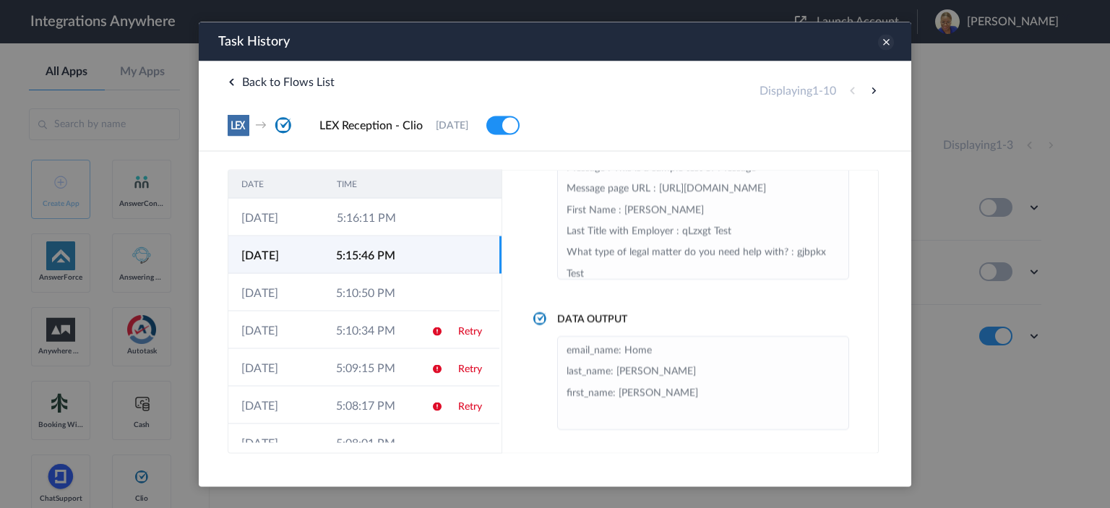
click at [890, 40] on icon at bounding box center [886, 42] width 16 height 16
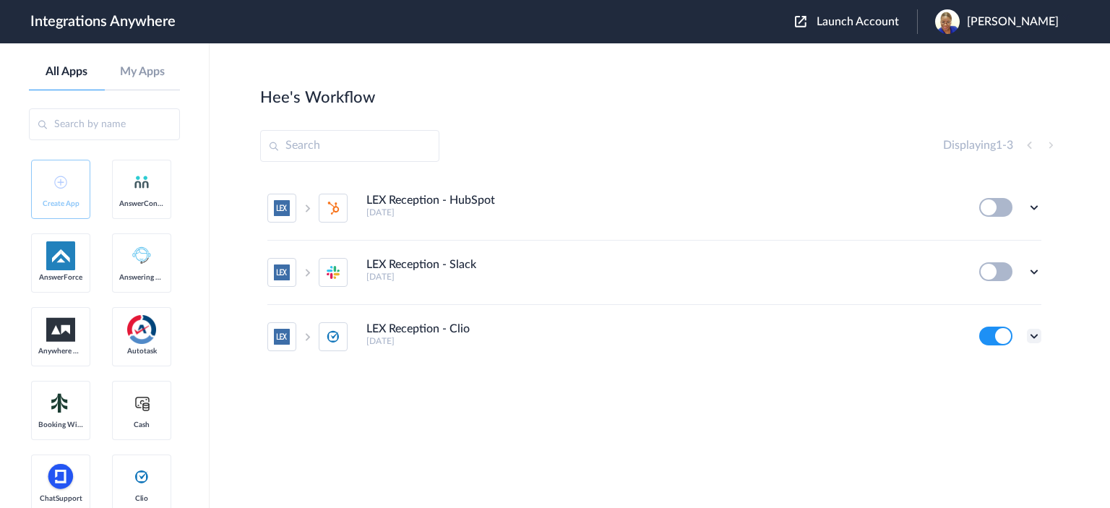
click at [1032, 338] on icon at bounding box center [1034, 336] width 14 height 14
click at [987, 275] on link "Task history" at bounding box center [992, 274] width 69 height 10
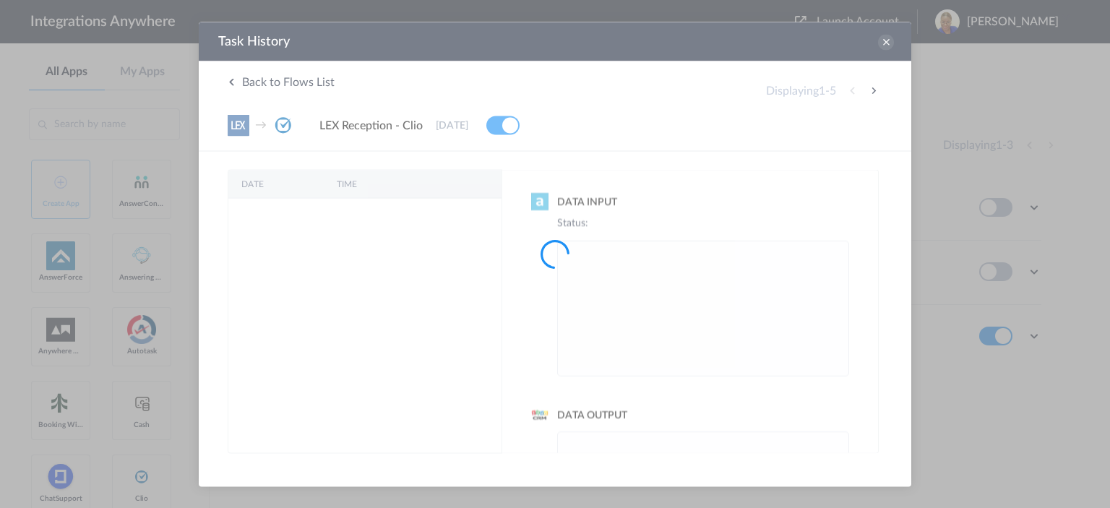
scroll to position [0, 0]
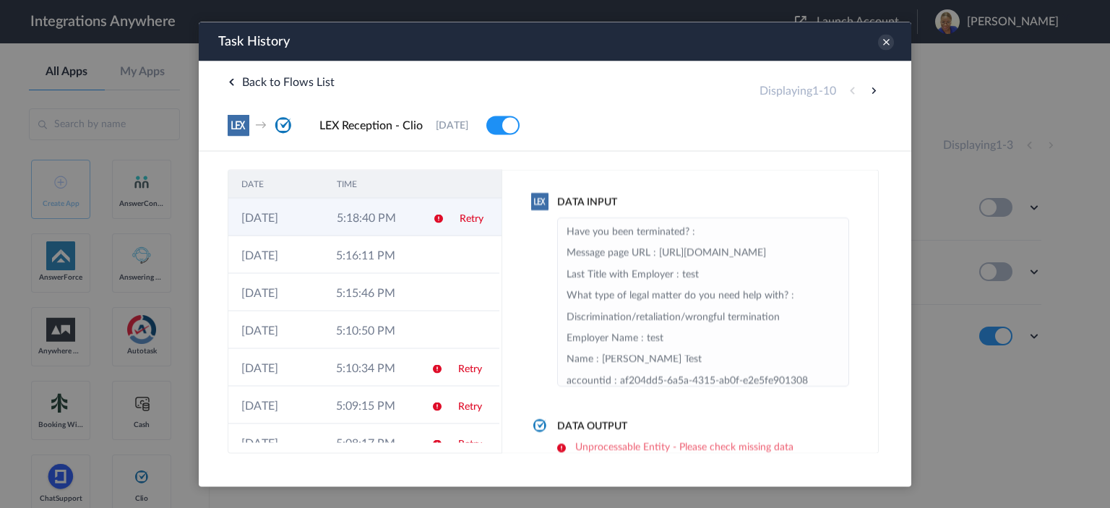
click at [349, 224] on td "5:18:40 PM" at bounding box center [371, 217] width 95 height 38
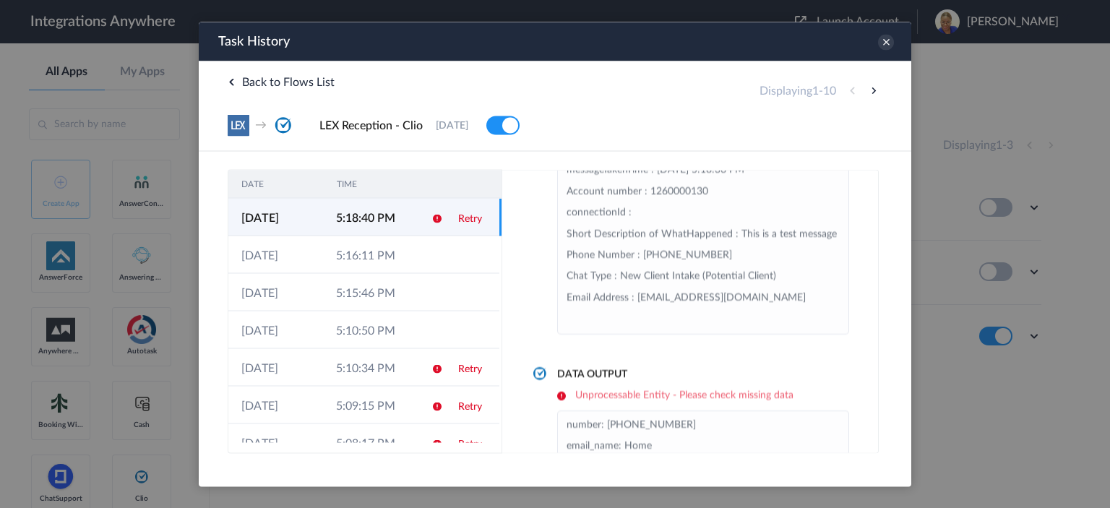
scroll to position [105, 0]
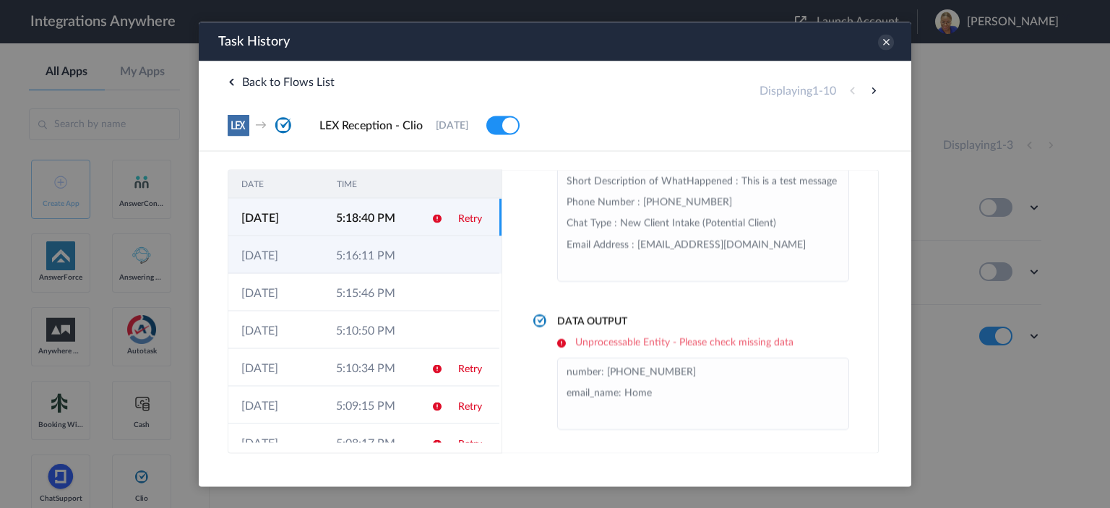
click at [431, 252] on icon at bounding box center [437, 256] width 12 height 12
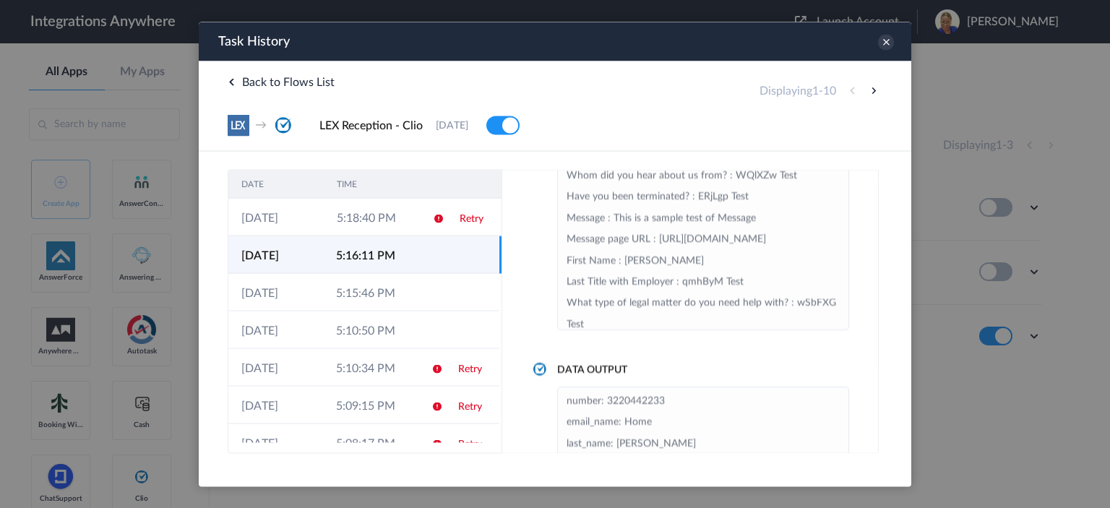
scroll to position [56, 0]
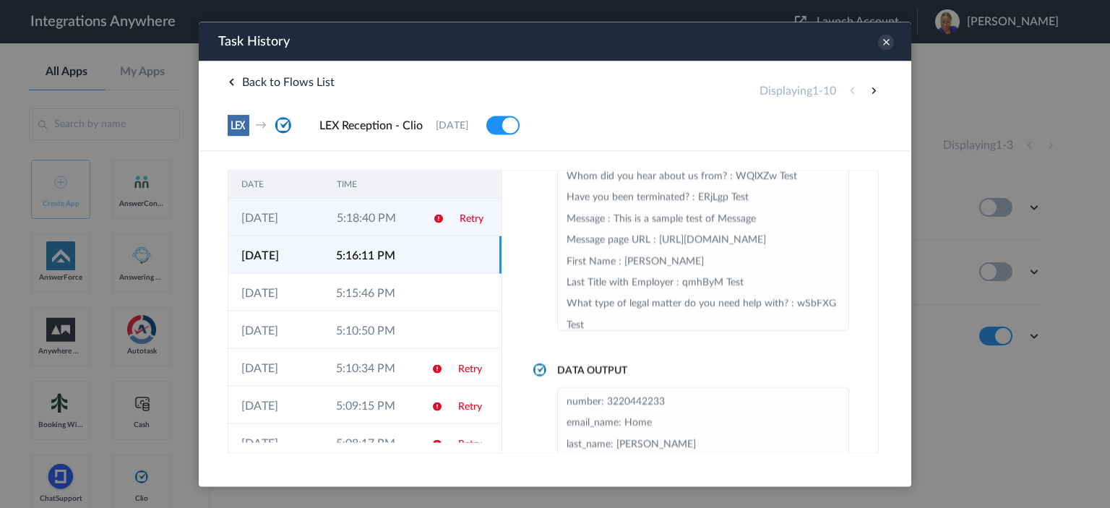
click at [402, 207] on td "5:18:40 PM" at bounding box center [371, 217] width 95 height 38
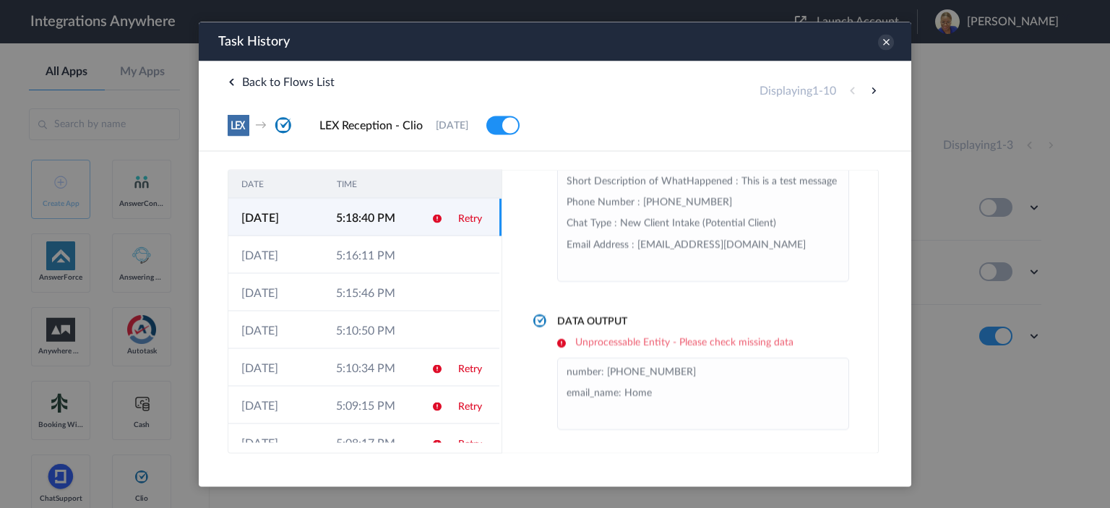
scroll to position [402, 0]
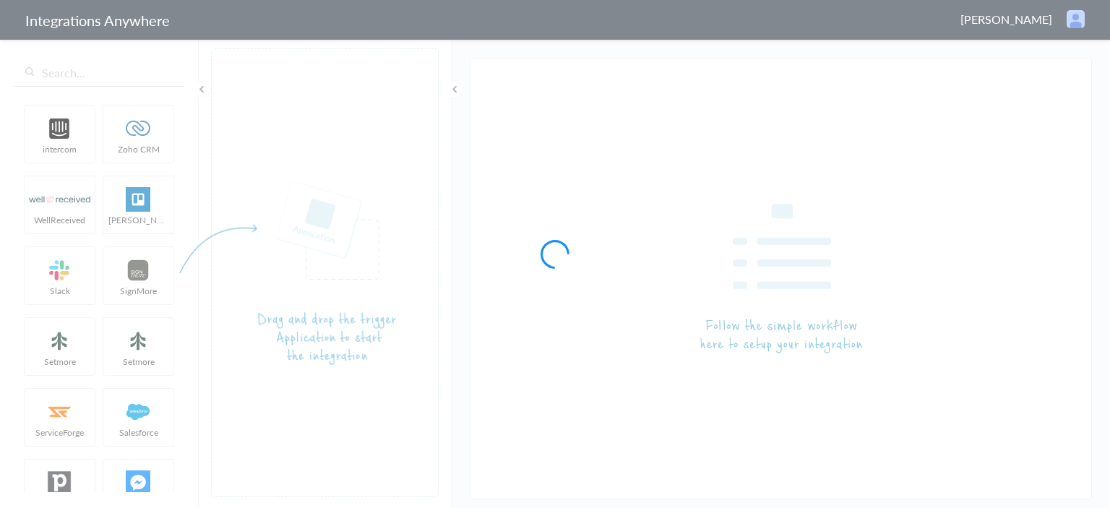
type input "LEX Reception - Clio"
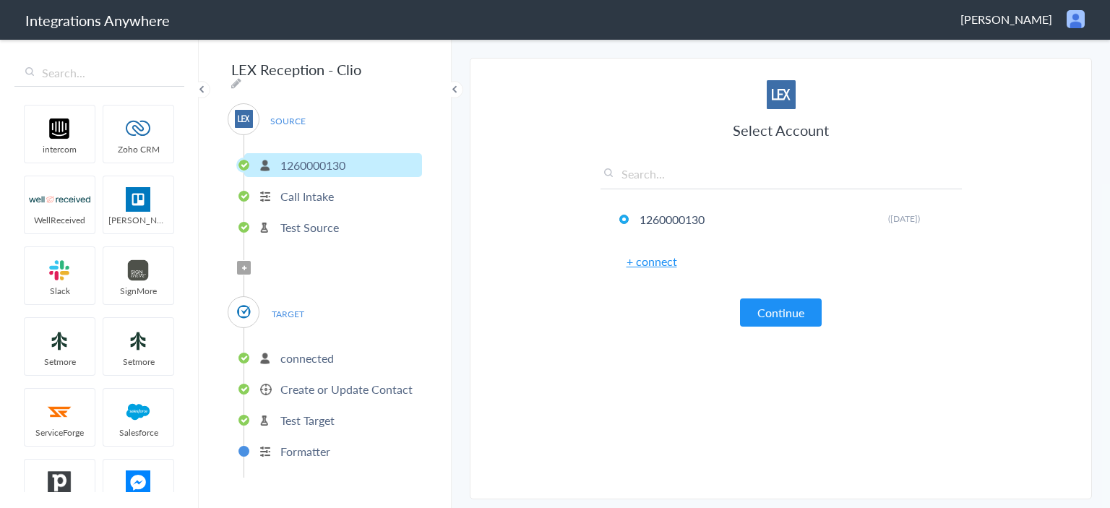
click at [293, 381] on p "Create or Update Contact" at bounding box center [346, 389] width 132 height 17
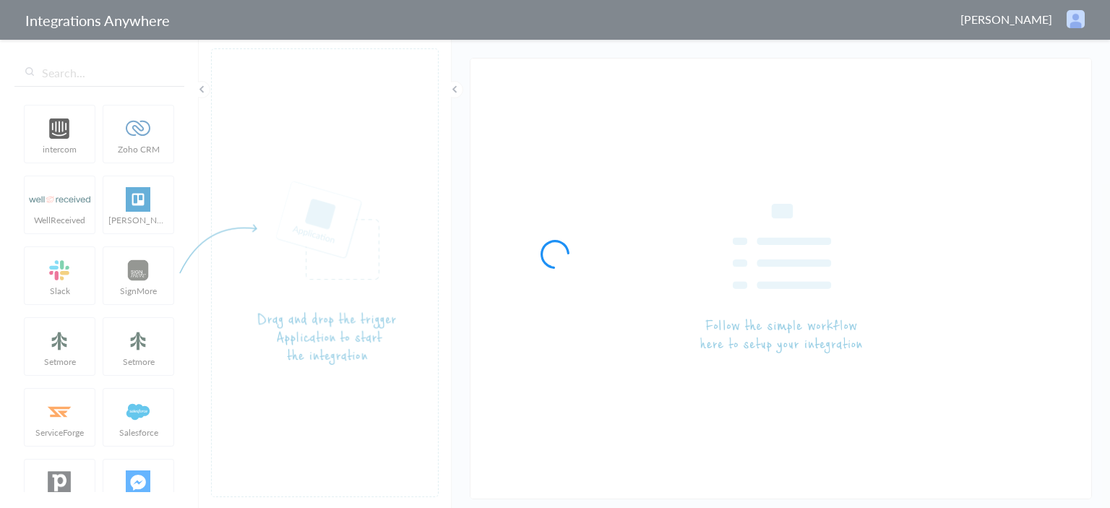
type input "LEX Reception - HubSpot"
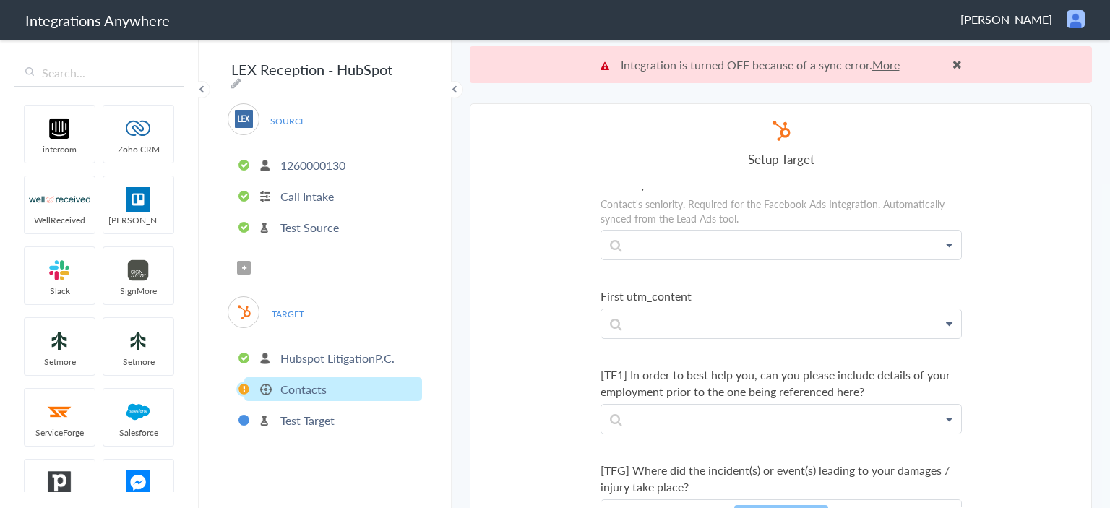
scroll to position [3686, 0]
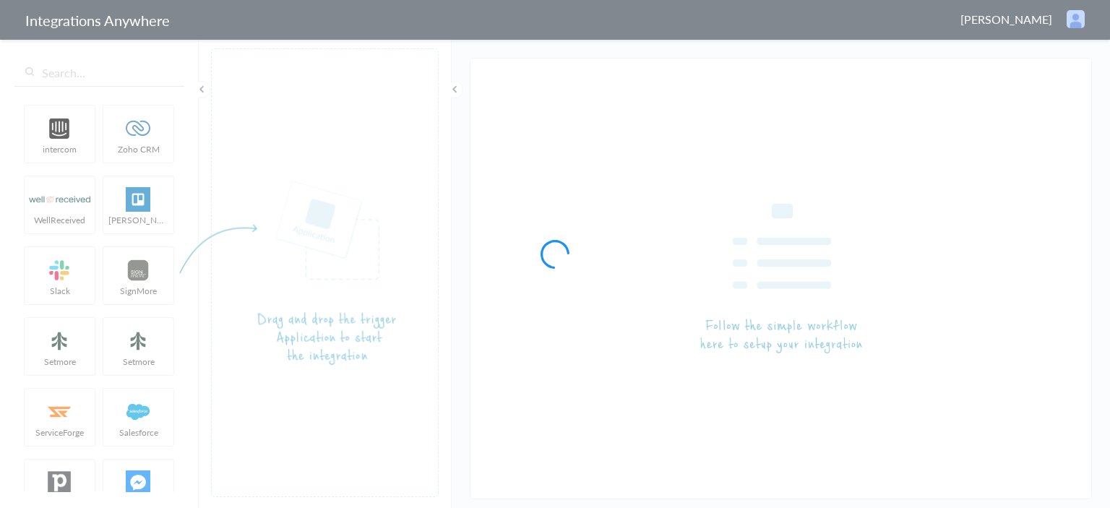
type input "LEX Reception - Slack"
